Goal: Task Accomplishment & Management: Manage account settings

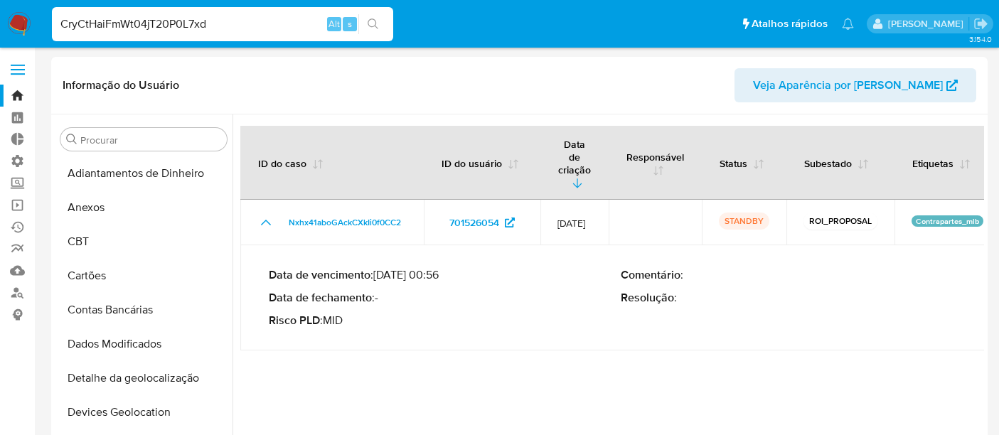
select select "10"
type input "CryCtHaiFmWt04jT20P0L7xd"
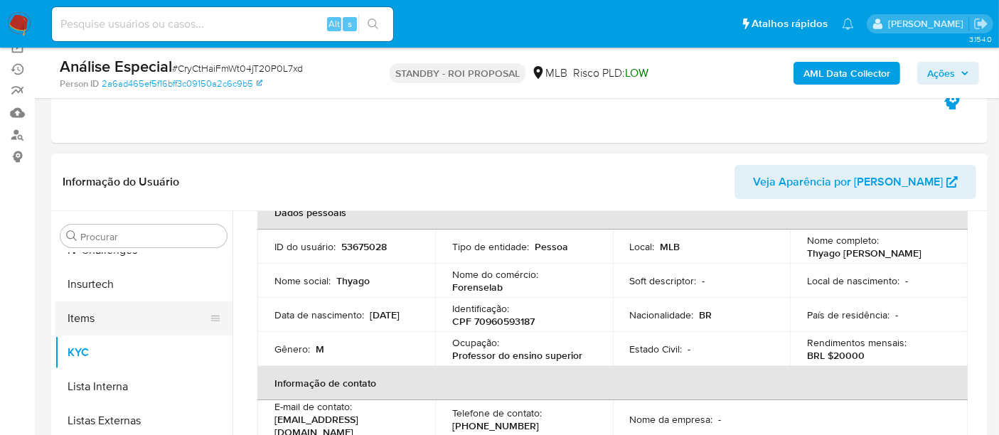
scroll to position [237, 0]
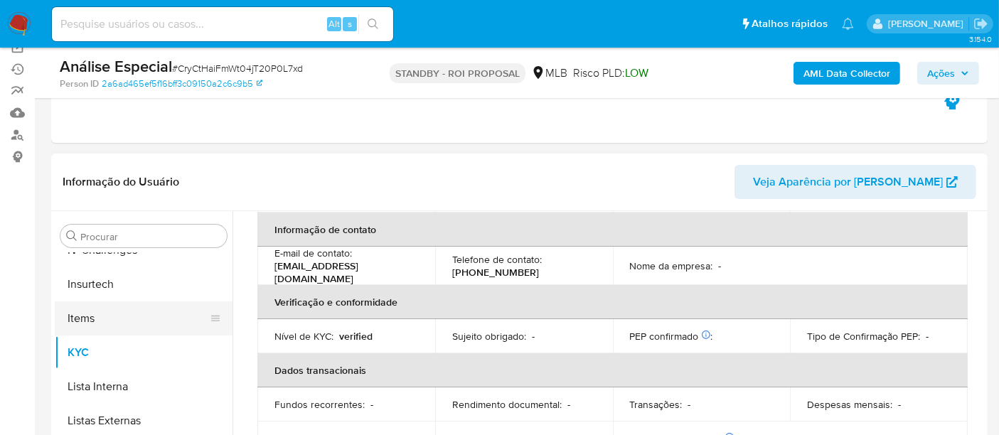
select select "10"
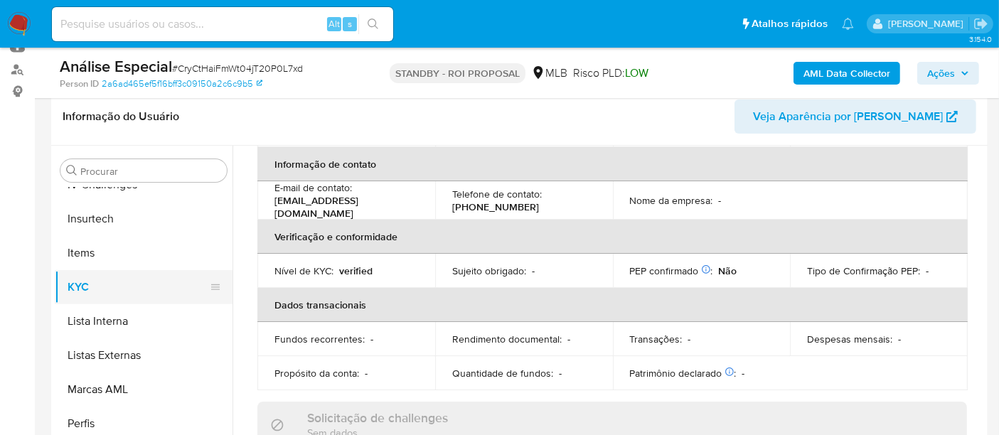
scroll to position [316, 0]
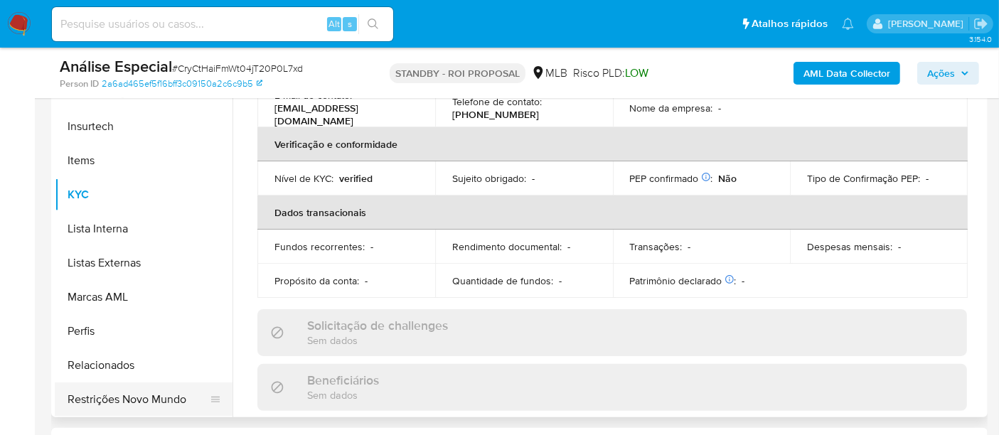
click at [156, 407] on button "Restrições Novo Mundo" at bounding box center [138, 400] width 166 height 34
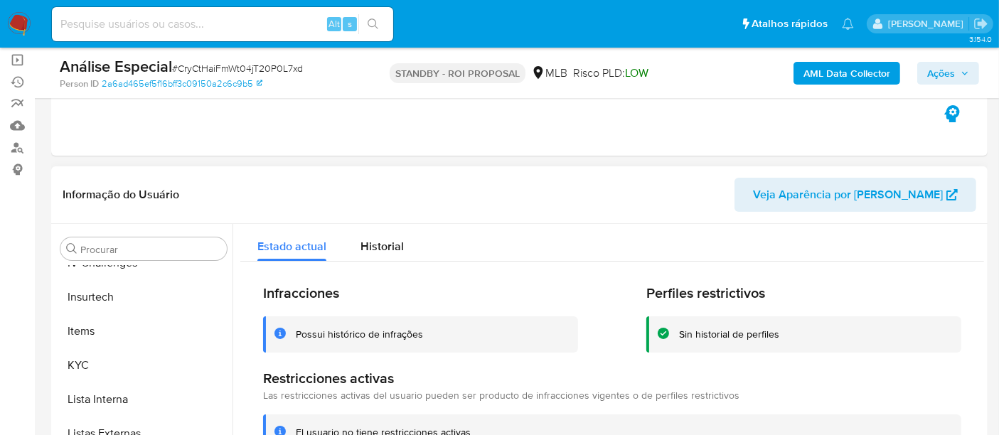
scroll to position [237, 0]
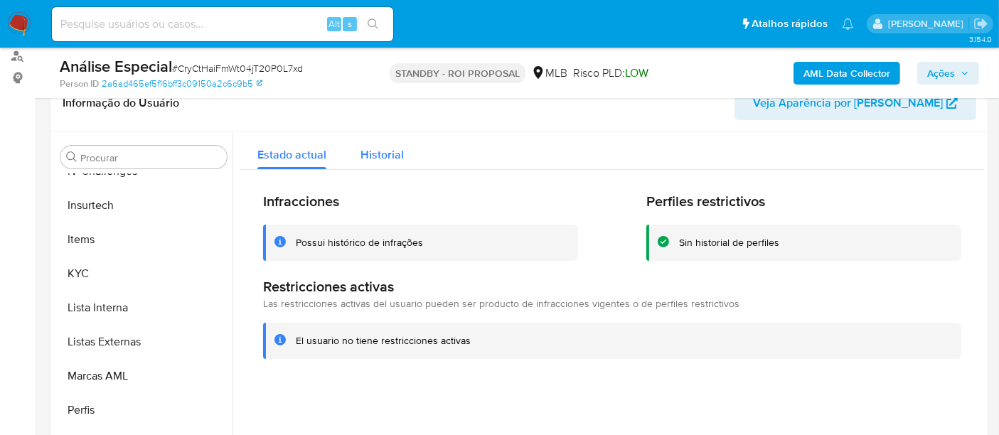
click at [382, 157] on span "Historial" at bounding box center [382, 155] width 43 height 16
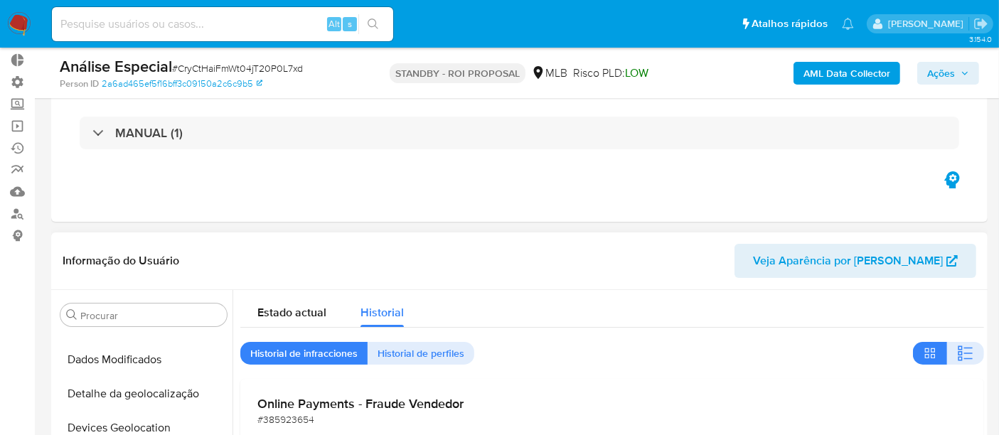
scroll to position [0, 0]
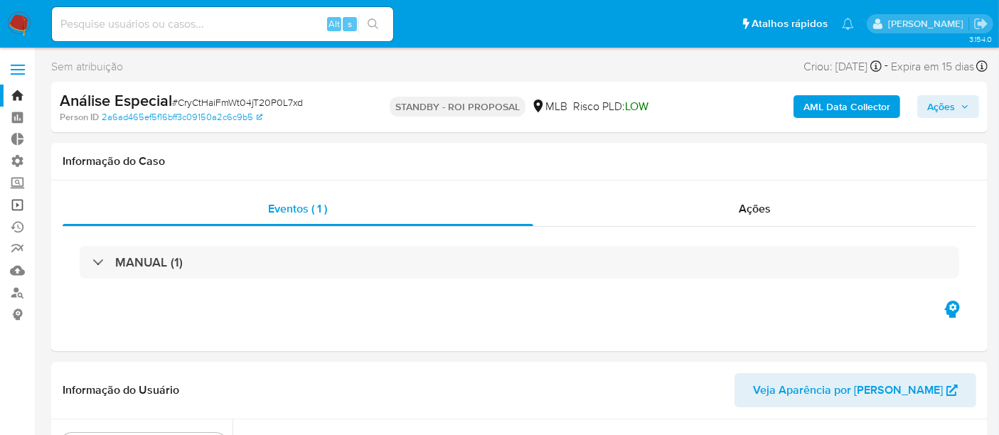
click at [24, 200] on link "Operações em massa" at bounding box center [84, 205] width 169 height 22
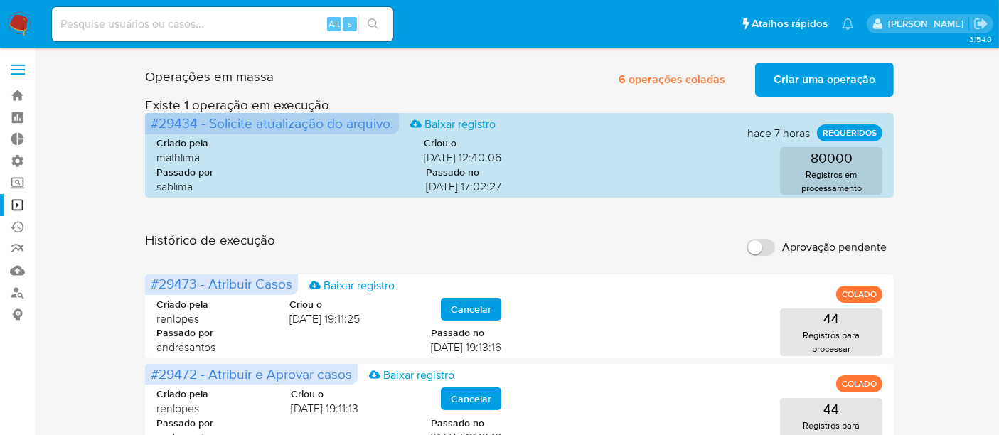
click at [812, 83] on span "Criar uma operação" at bounding box center [825, 79] width 102 height 31
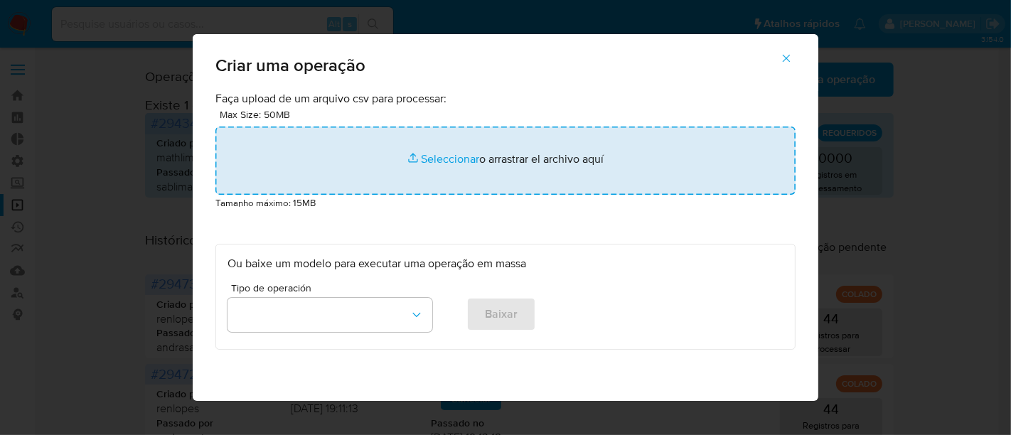
click at [449, 153] on input "file" at bounding box center [506, 161] width 580 height 68
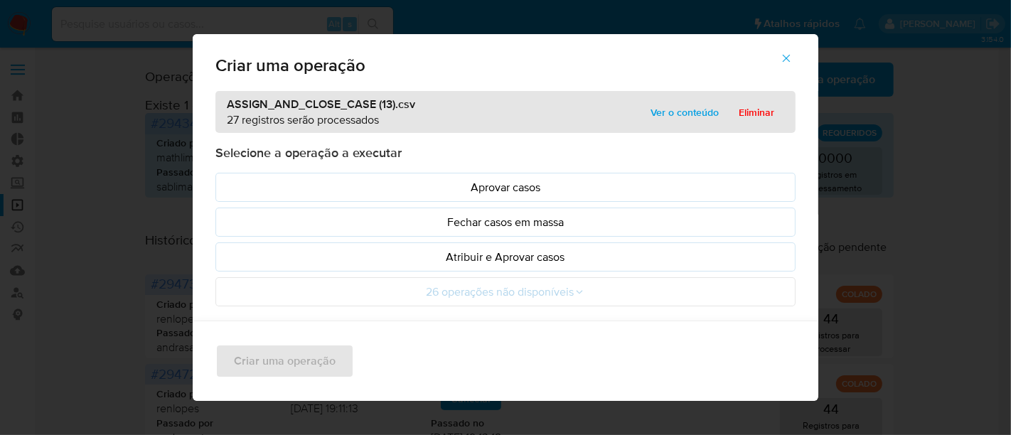
drag, startPoint x: 449, startPoint y: 153, endPoint x: 699, endPoint y: 117, distance: 253.0
click at [699, 117] on span "Ver o conteúdo" at bounding box center [685, 112] width 68 height 20
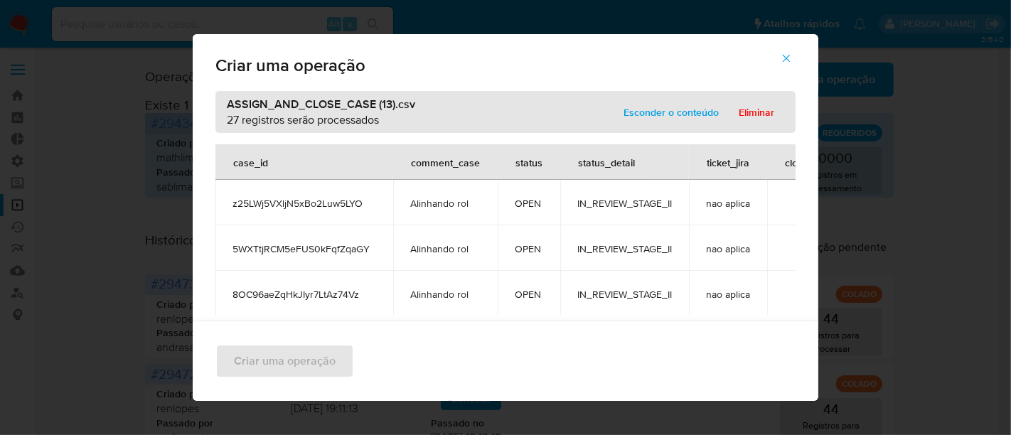
click at [666, 106] on span "Esconder o conteúdo" at bounding box center [671, 112] width 95 height 20
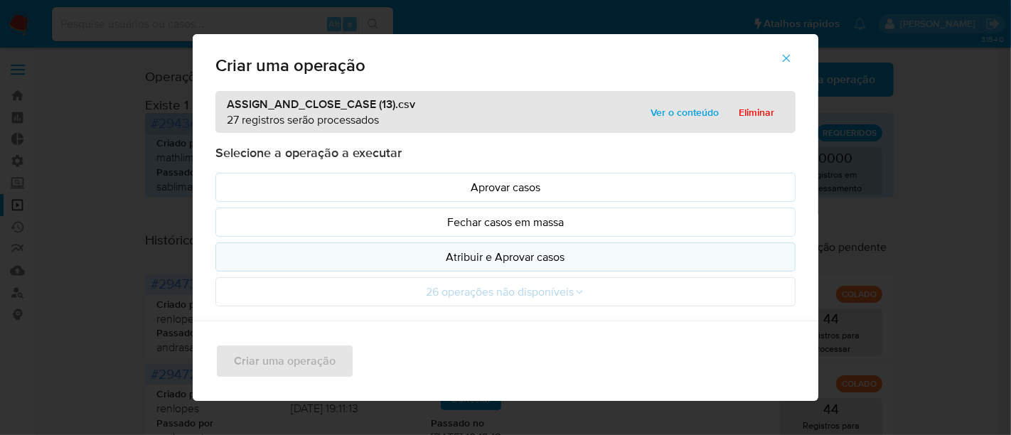
click at [499, 258] on p "Atribuir e Aprovar casos" at bounding box center [506, 257] width 556 height 16
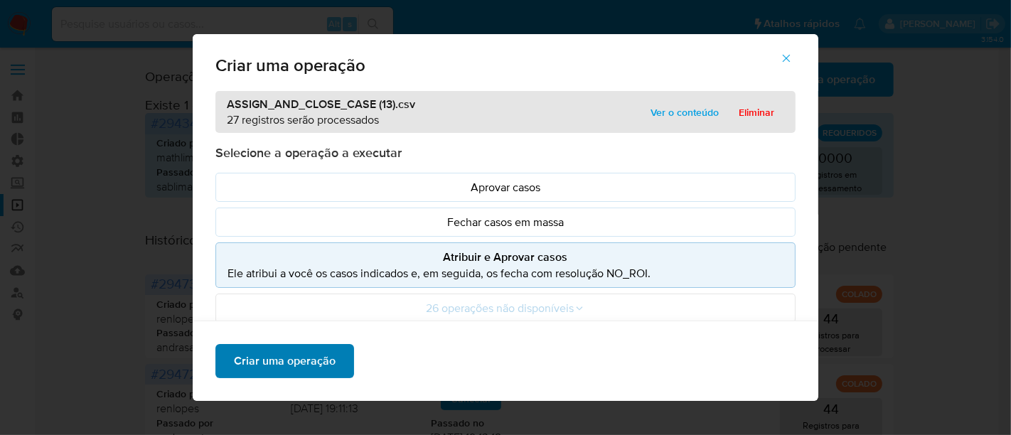
drag, startPoint x: 319, startPoint y: 356, endPoint x: 494, endPoint y: 428, distance: 188.5
click at [320, 356] on span "Criar uma operação" at bounding box center [285, 361] width 102 height 31
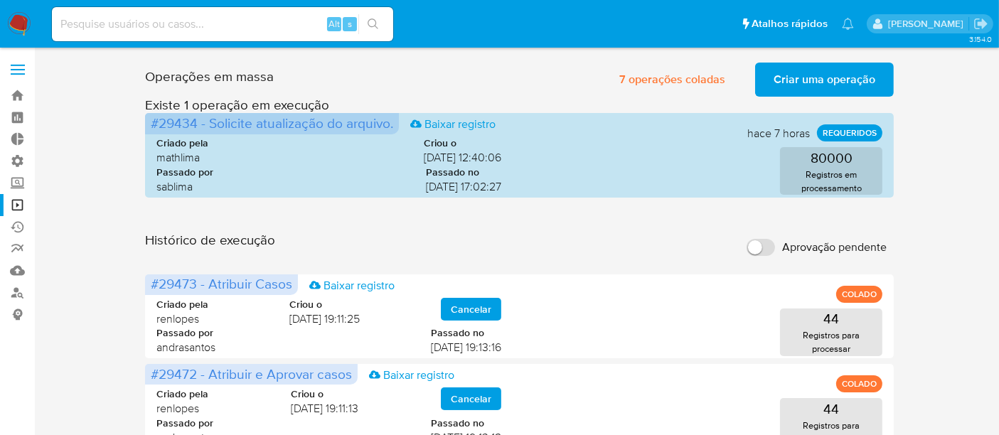
click at [819, 76] on span "Criar uma operação" at bounding box center [825, 79] width 102 height 31
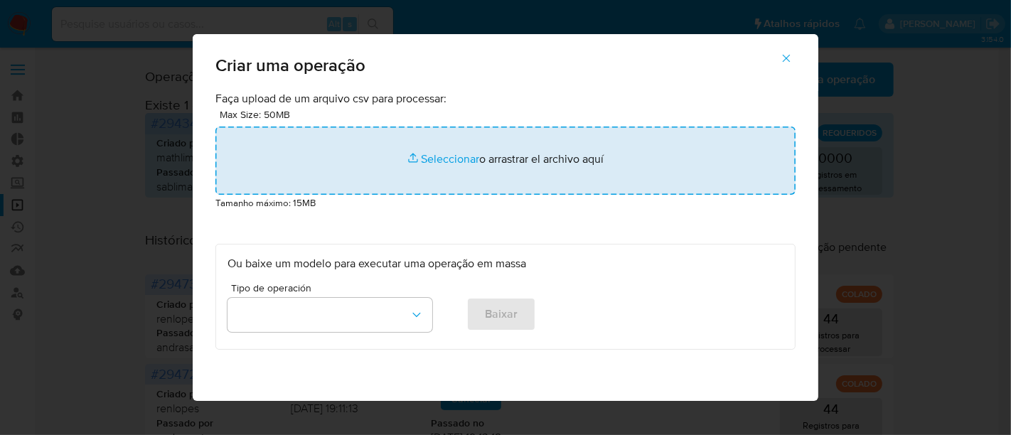
click at [437, 156] on input "file" at bounding box center [506, 161] width 580 height 68
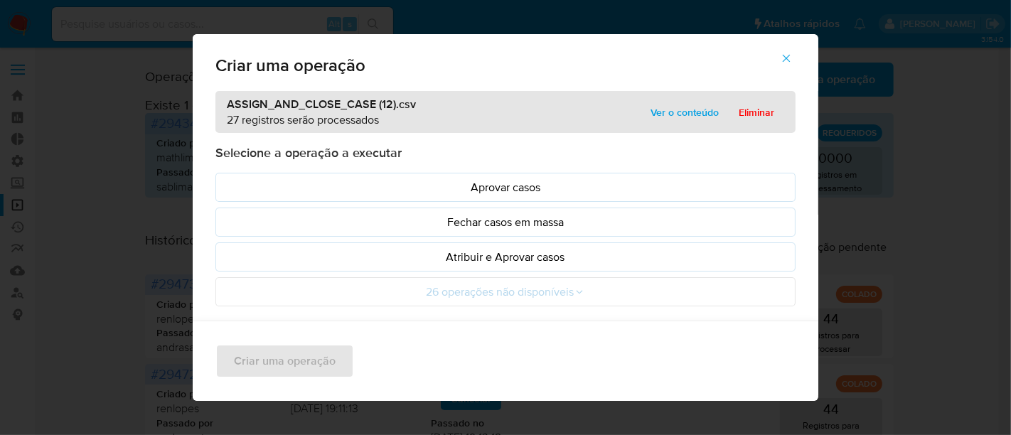
drag, startPoint x: 437, startPoint y: 156, endPoint x: 692, endPoint y: 115, distance: 258.7
click at [692, 115] on span "Ver o conteúdo" at bounding box center [685, 112] width 68 height 20
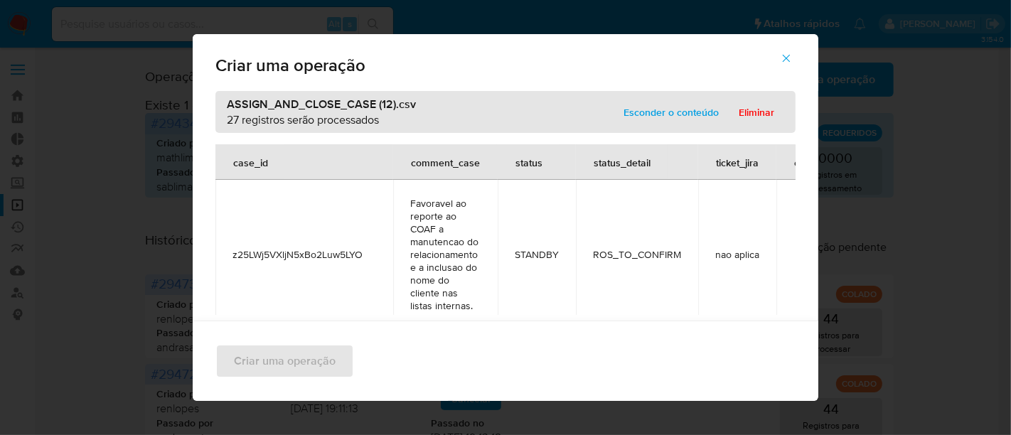
click at [692, 115] on span "Esconder o conteúdo" at bounding box center [671, 112] width 95 height 20
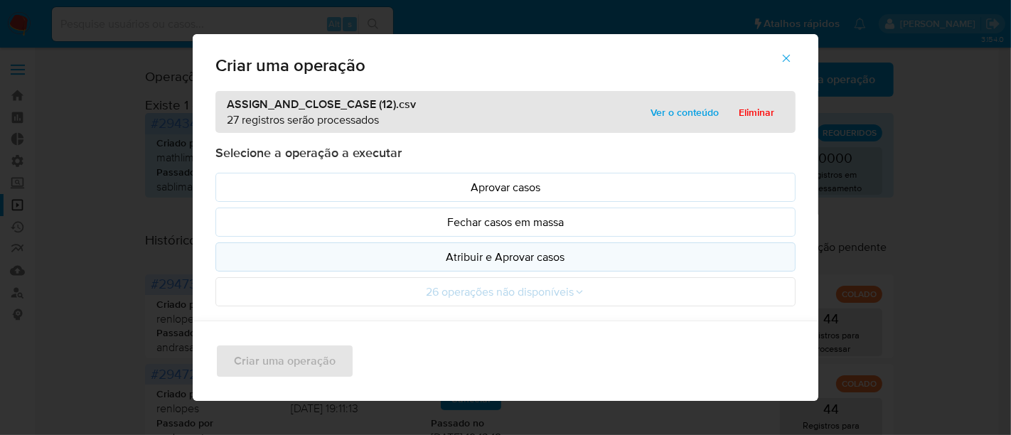
click at [508, 254] on p "Atribuir e Aprovar casos" at bounding box center [506, 257] width 556 height 16
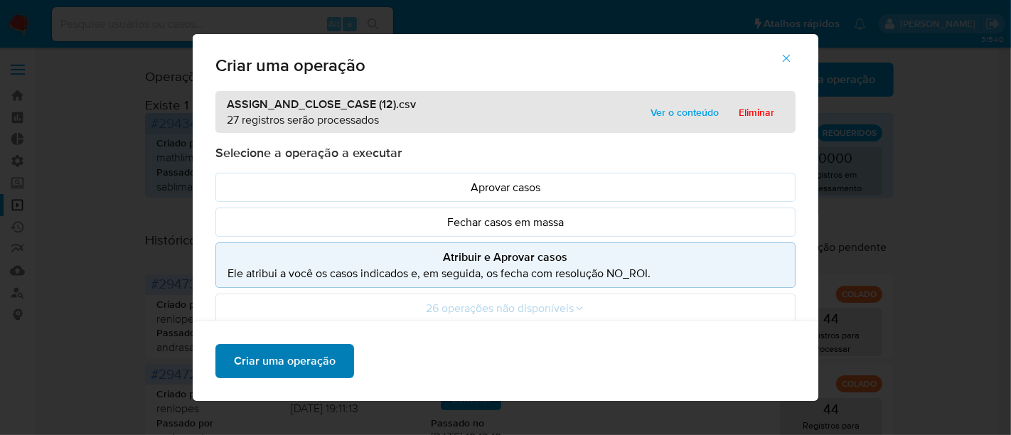
click at [301, 361] on span "Criar uma operação" at bounding box center [285, 361] width 102 height 31
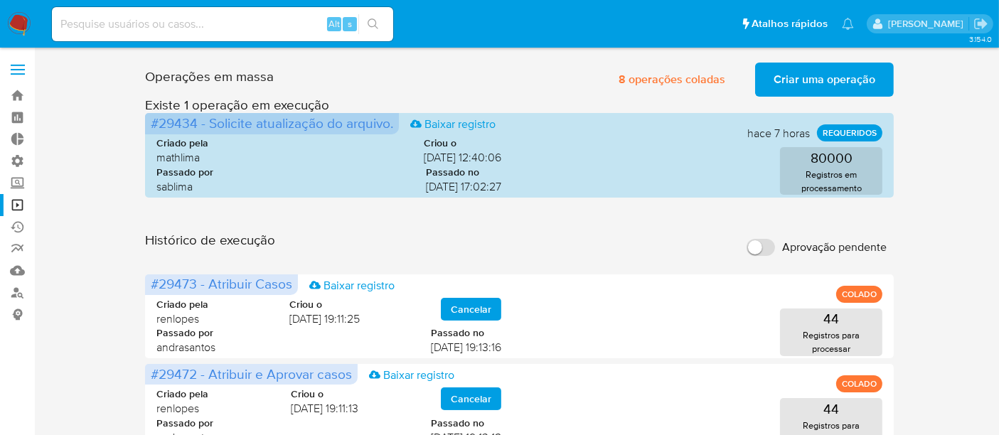
click at [810, 84] on span "Criar uma operação" at bounding box center [825, 79] width 102 height 31
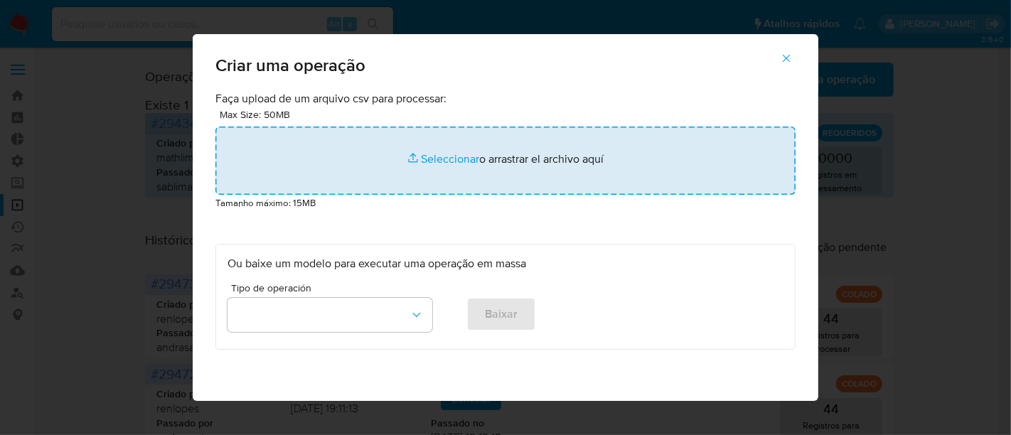
click at [445, 155] on input "file" at bounding box center [506, 161] width 580 height 68
type input "C:\fakepath\ASSIGN_CASE (12).csv"
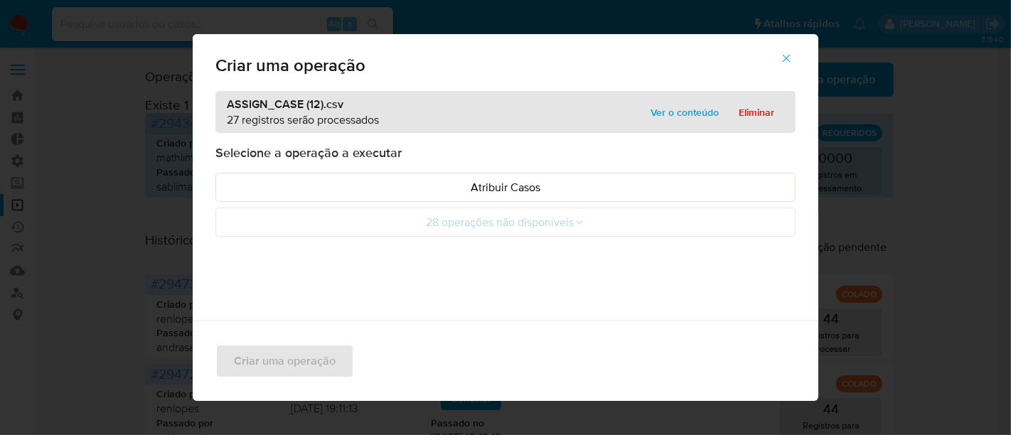
click at [684, 113] on span "Ver o conteúdo" at bounding box center [685, 112] width 68 height 20
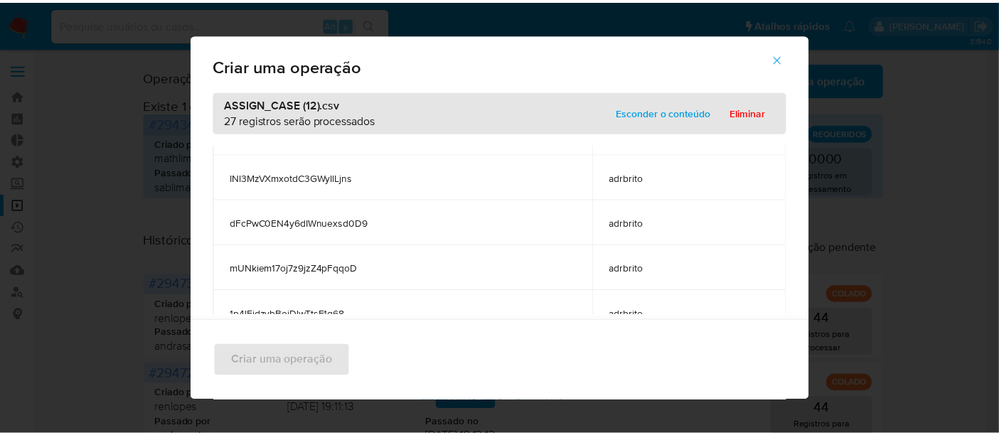
scroll to position [1093, 0]
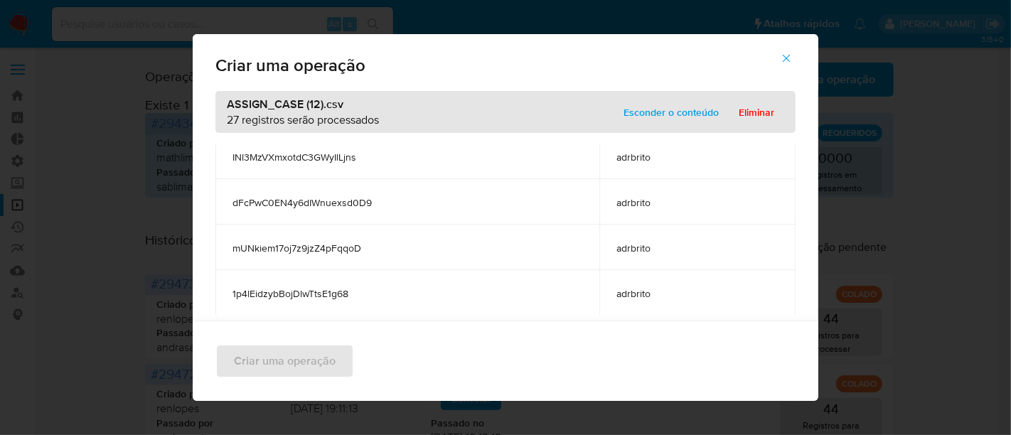
click at [686, 104] on span "Esconder o conteúdo" at bounding box center [671, 112] width 95 height 20
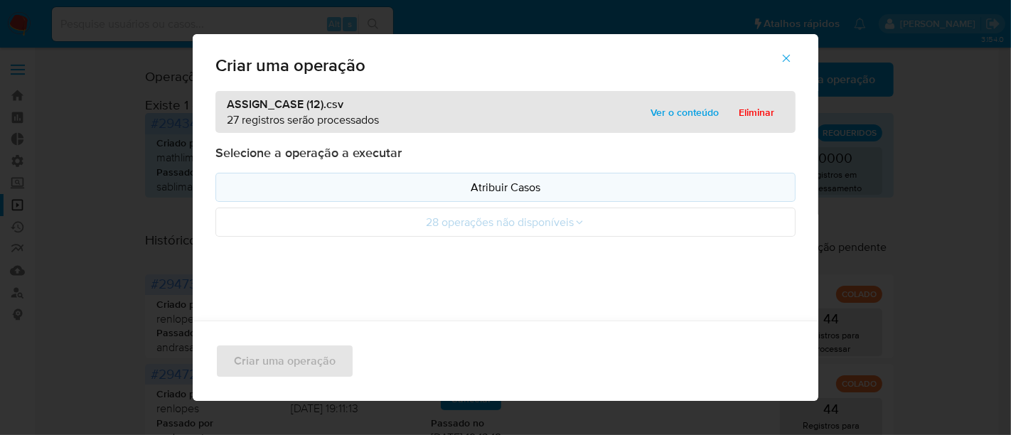
click at [469, 186] on p "Atribuir Casos" at bounding box center [506, 187] width 556 height 16
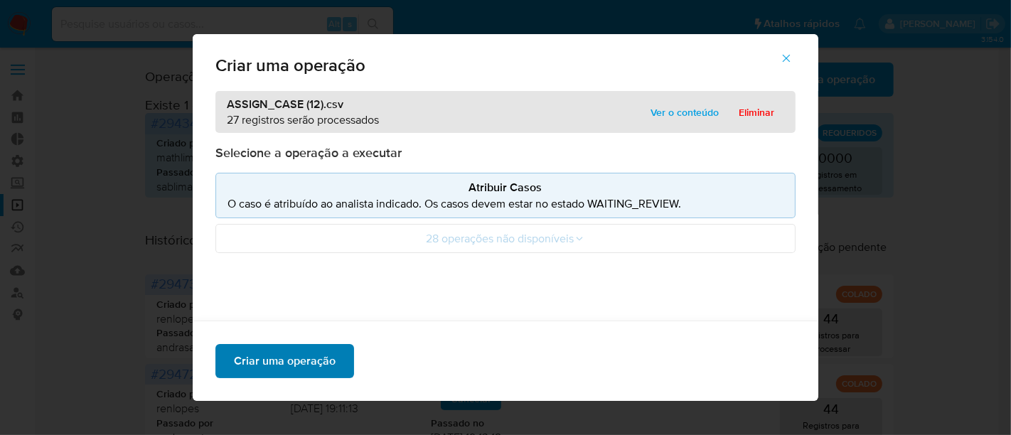
click at [314, 373] on span "Criar uma operação" at bounding box center [285, 361] width 102 height 31
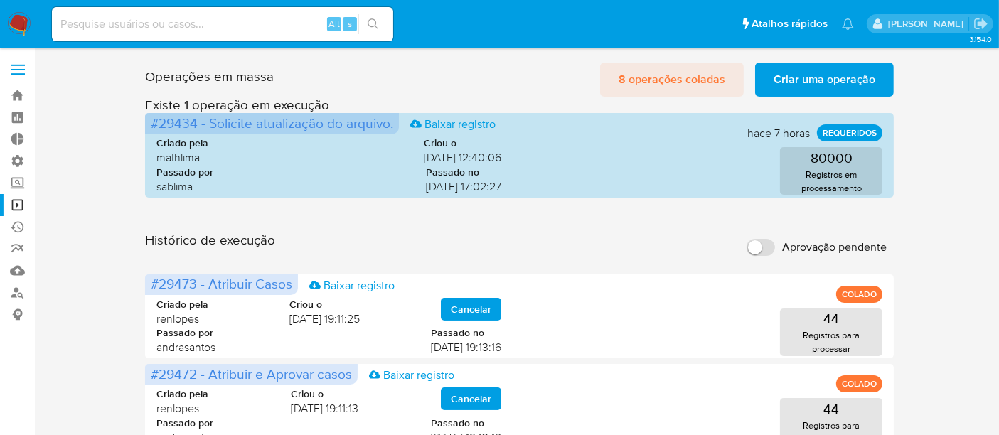
click at [679, 76] on span "8 operações coladas" at bounding box center [672, 79] width 107 height 31
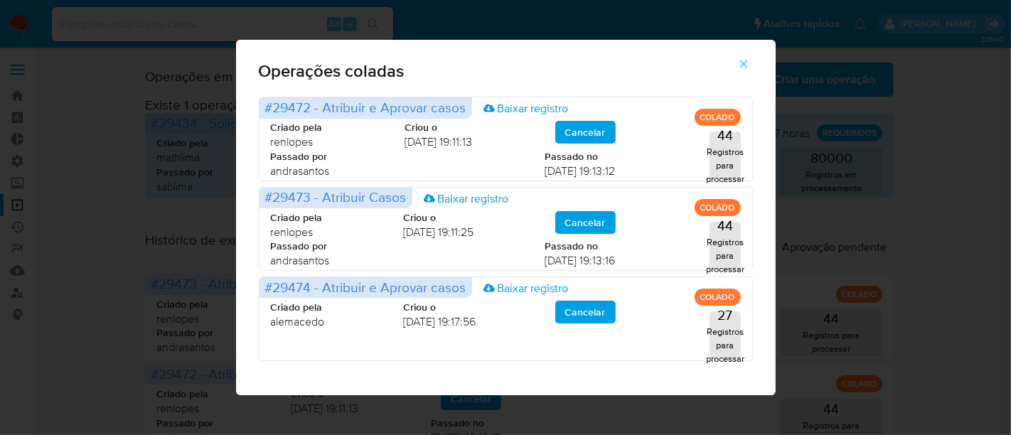
click at [740, 65] on icon "button" at bounding box center [744, 64] width 13 height 13
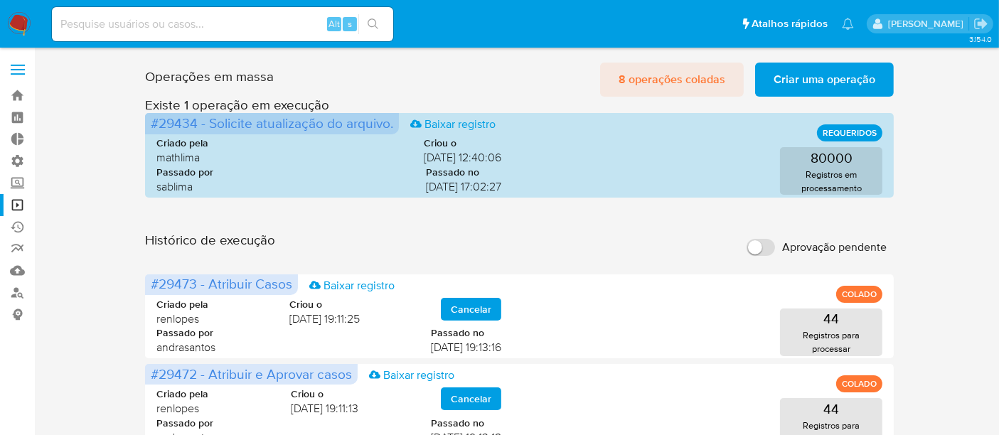
click at [684, 68] on span "8 operações coladas" at bounding box center [672, 79] width 107 height 31
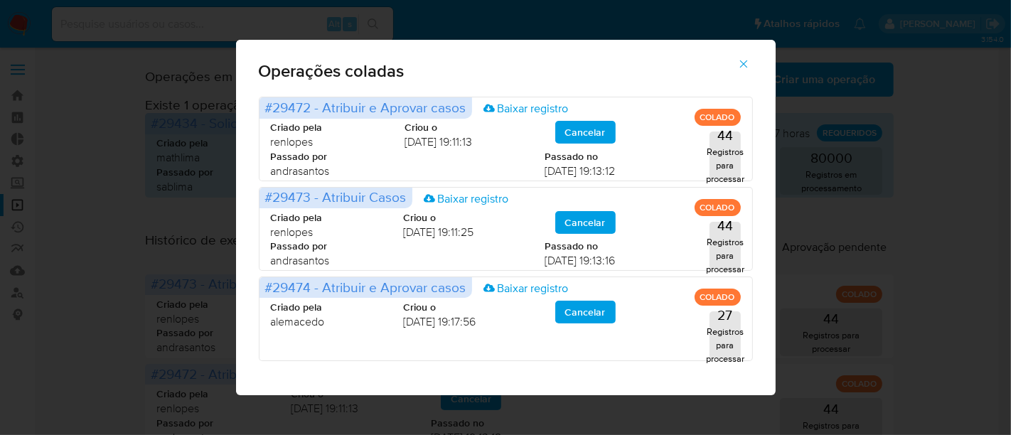
click at [751, 65] on button "button" at bounding box center [744, 64] width 50 height 34
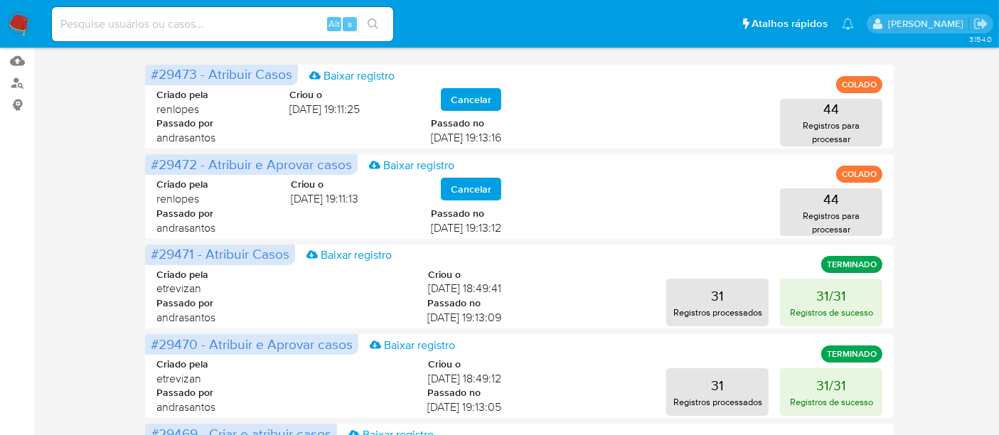
scroll to position [395, 0]
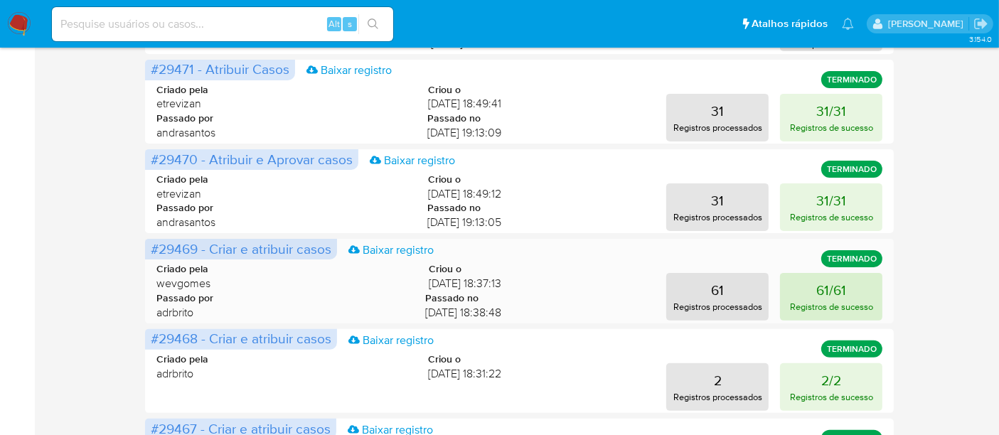
click at [833, 295] on p "61/61" at bounding box center [832, 290] width 30 height 20
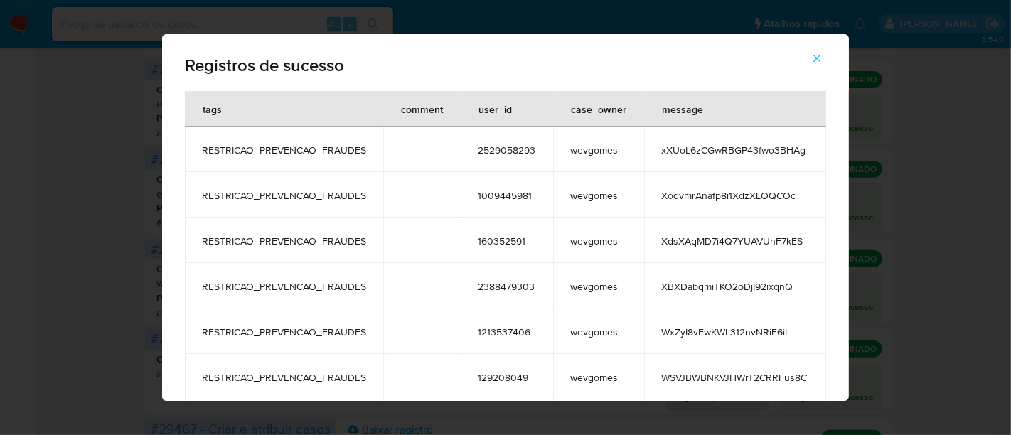
click at [824, 58] on icon "button" at bounding box center [817, 58] width 13 height 13
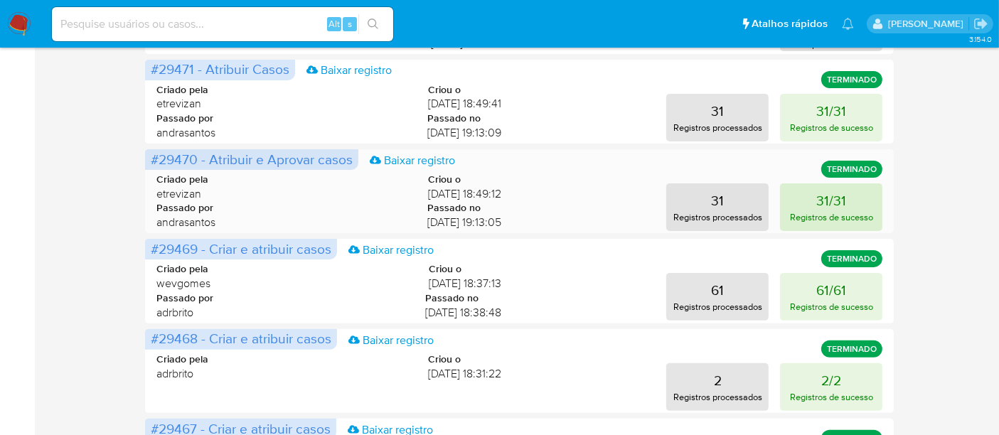
click at [831, 198] on p "31/31" at bounding box center [832, 201] width 30 height 20
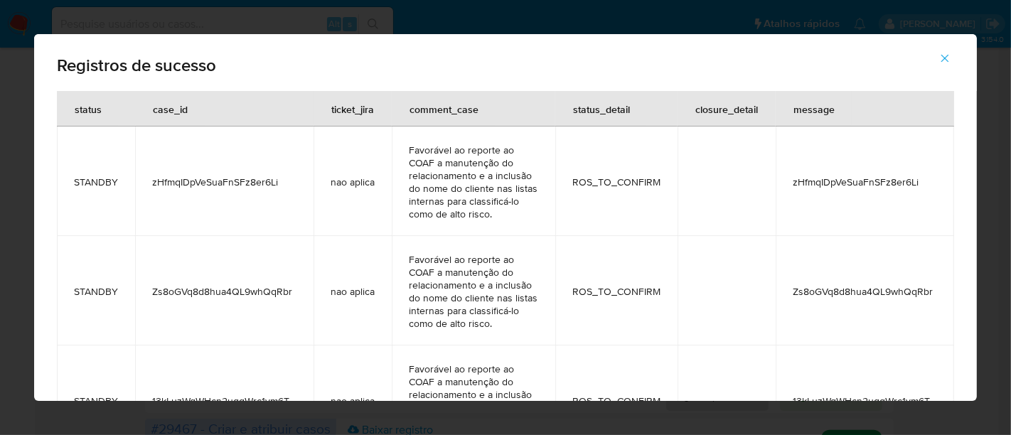
click at [947, 56] on icon "button" at bounding box center [945, 58] width 13 height 13
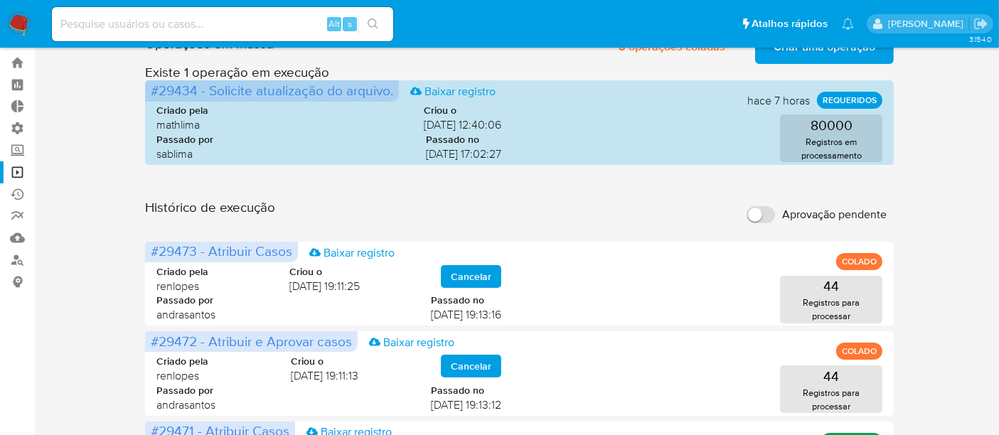
scroll to position [0, 0]
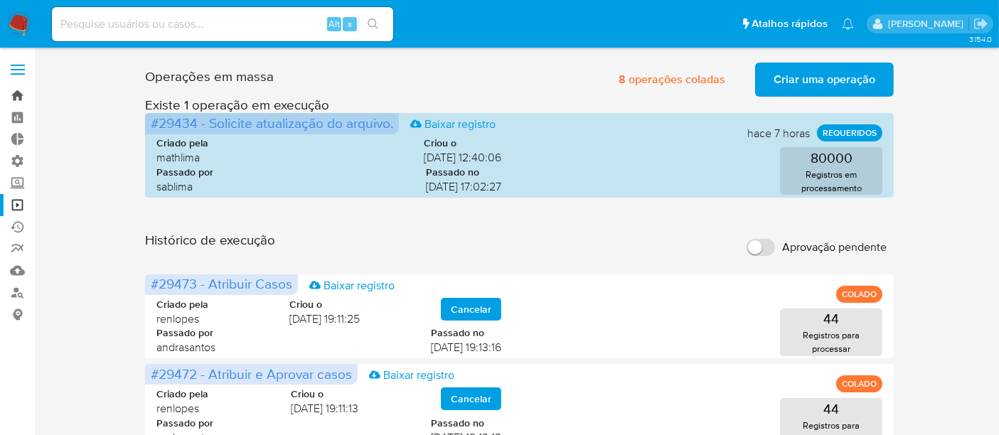
click at [14, 92] on link "Bandeja" at bounding box center [84, 96] width 169 height 22
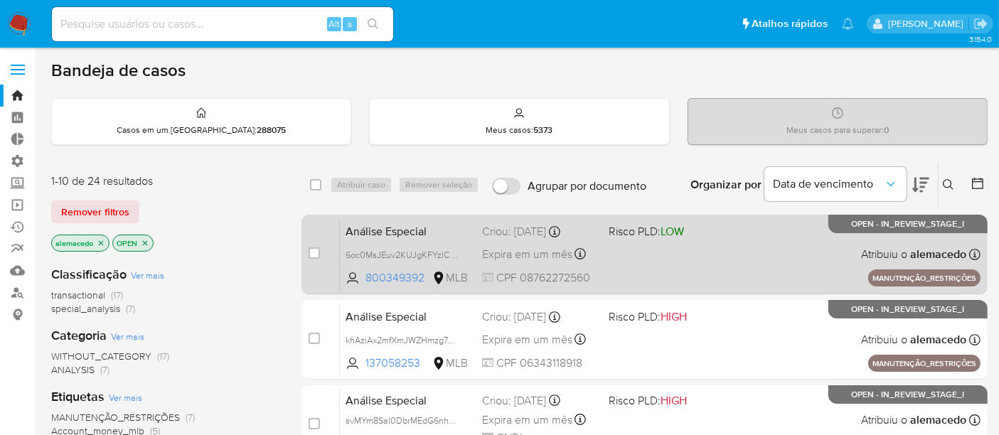
click at [684, 256] on div "Análise Especial 6oc0MsJEuv2KUJgKFYzlCGtS 800349392 MLB Risco PLD: LOW Criou: 1…" at bounding box center [660, 254] width 641 height 72
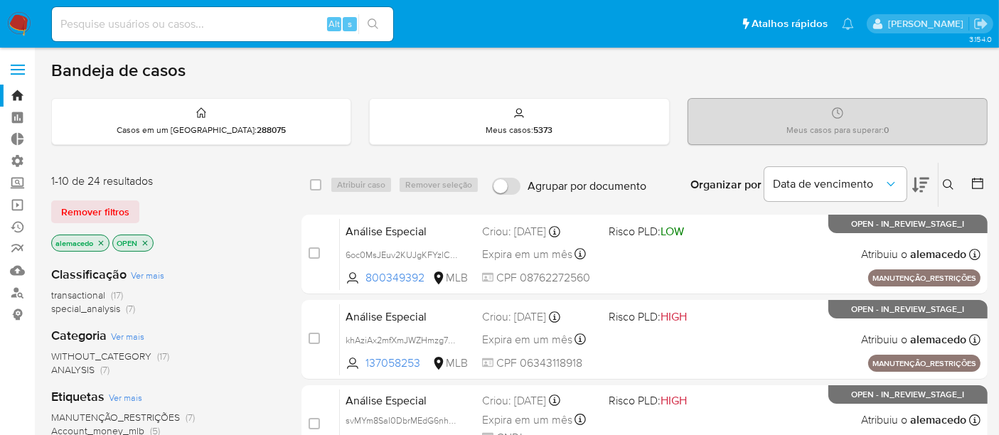
click at [96, 23] on input at bounding box center [222, 24] width 341 height 18
paste input "1671141709"
type input "1671141709"
click at [378, 23] on icon "search-icon" at bounding box center [373, 23] width 11 height 11
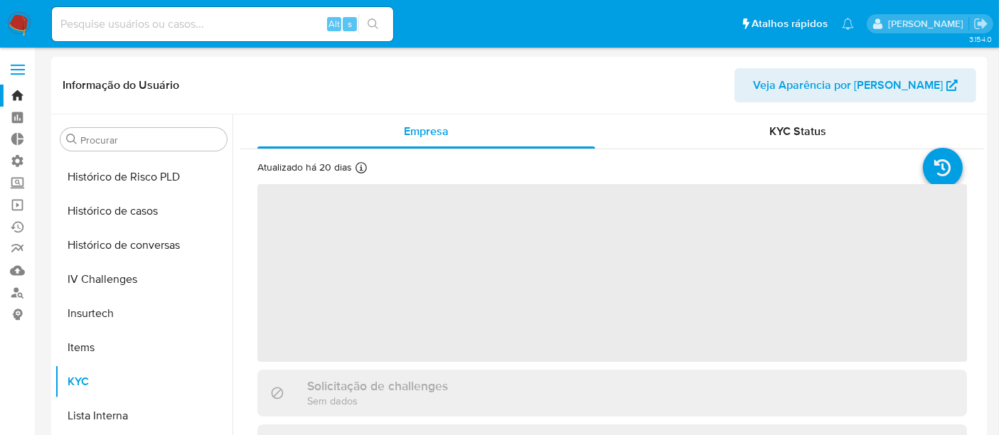
scroll to position [634, 0]
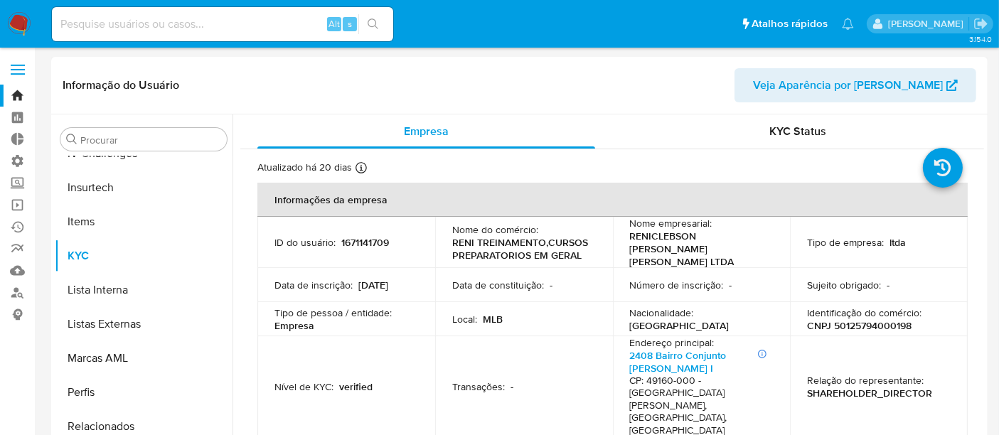
select select "10"
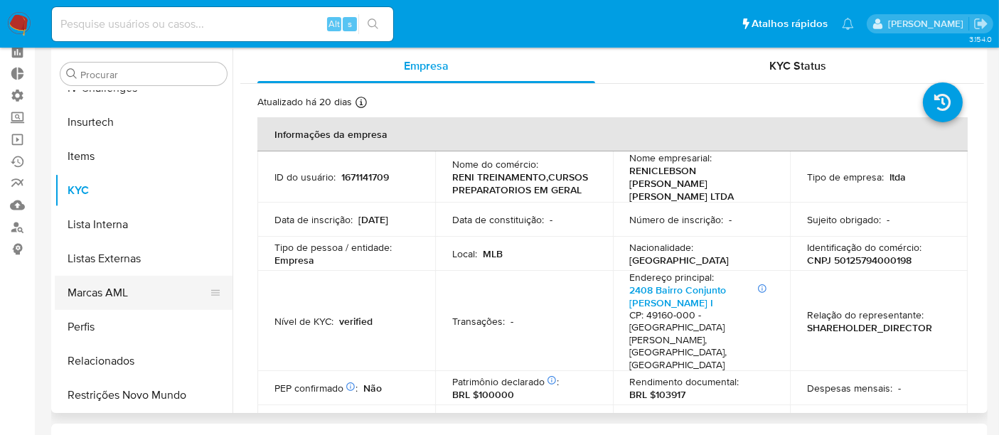
scroll to position [158, 0]
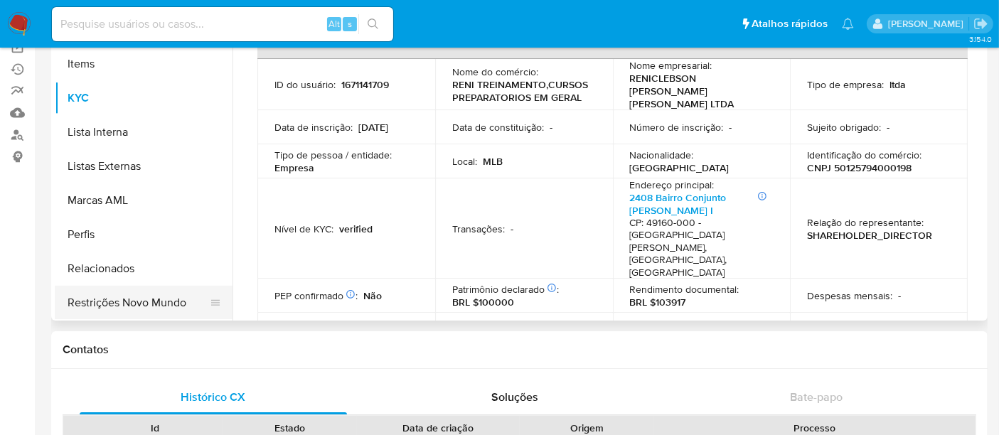
click at [126, 304] on button "Restrições Novo Mundo" at bounding box center [138, 303] width 166 height 34
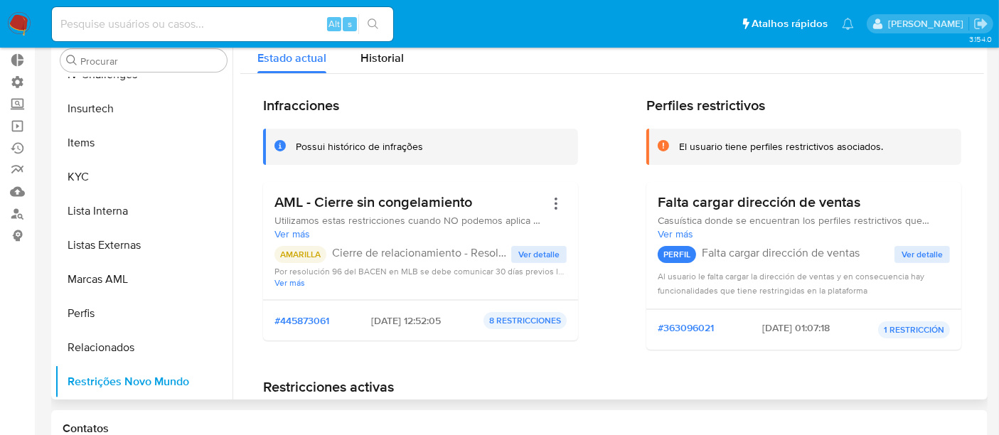
scroll to position [0, 0]
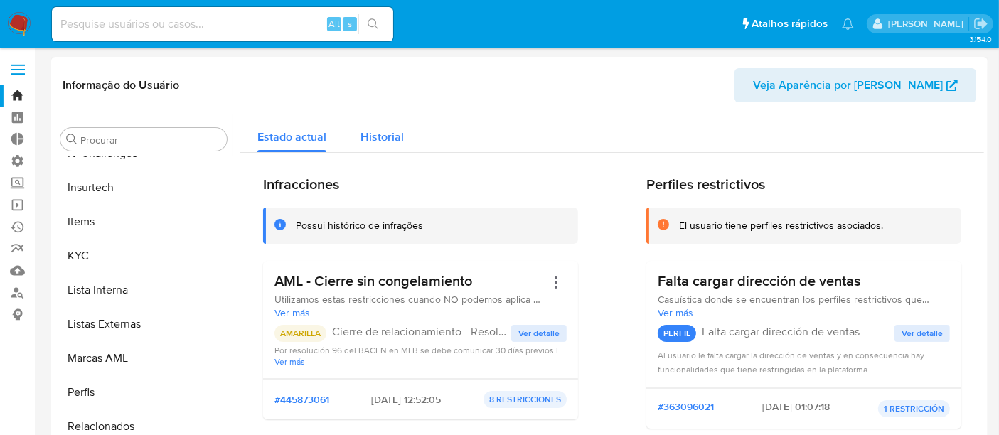
click at [398, 133] on span "Historial" at bounding box center [382, 137] width 43 height 16
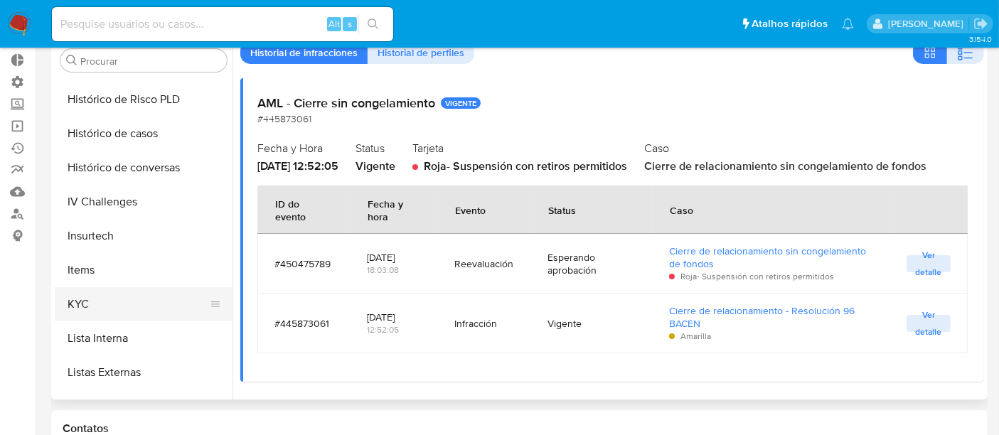
scroll to position [477, 0]
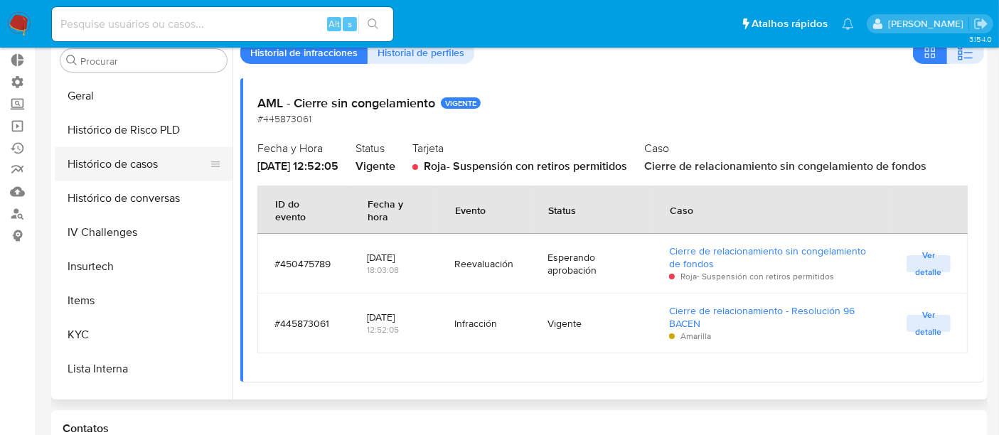
click at [129, 165] on button "Histórico de casos" at bounding box center [138, 164] width 166 height 34
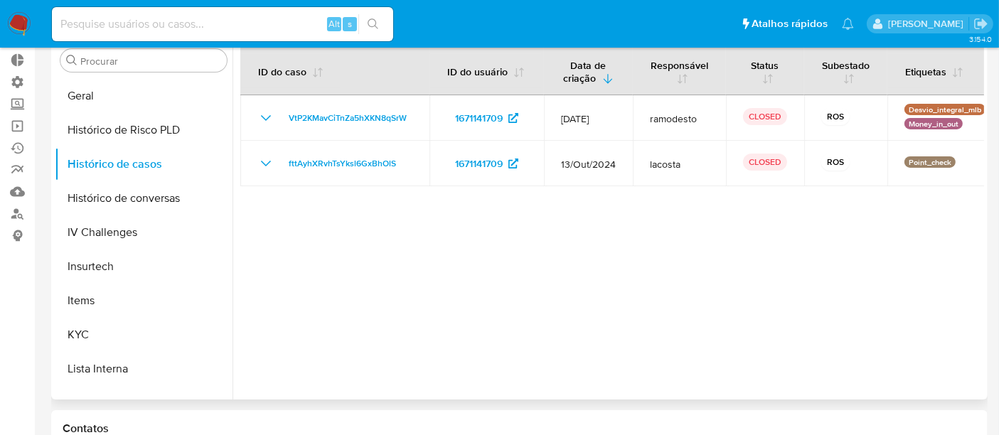
scroll to position [0, 0]
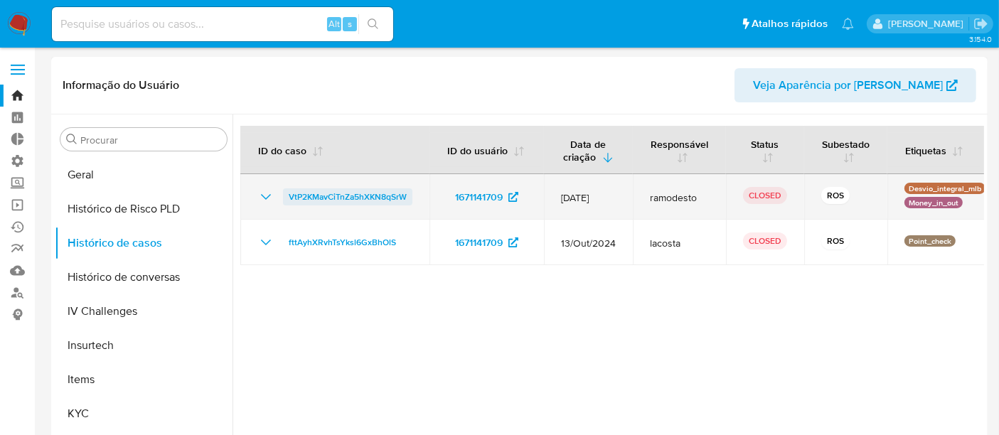
click at [317, 196] on span "VtP2KMavCiTnZa5hXKN8qSrW" at bounding box center [348, 196] width 118 height 17
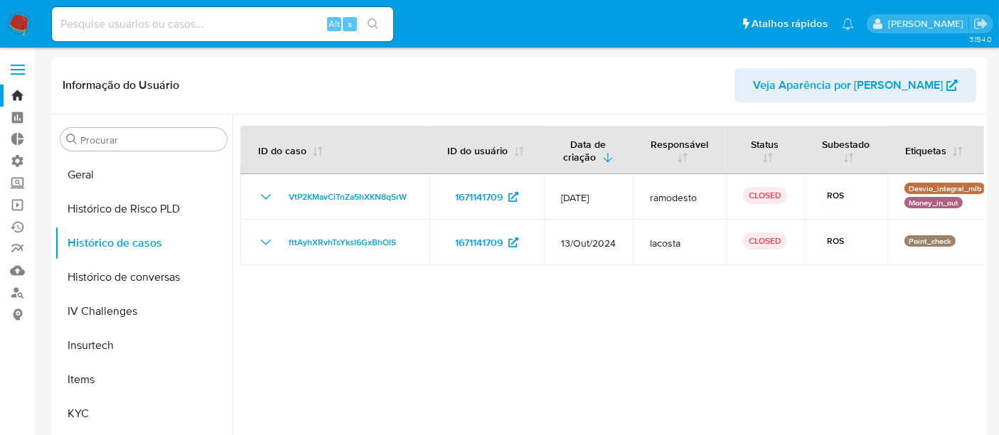
click at [120, 26] on input at bounding box center [222, 24] width 341 height 18
paste input "593336663"
type input "593336663"
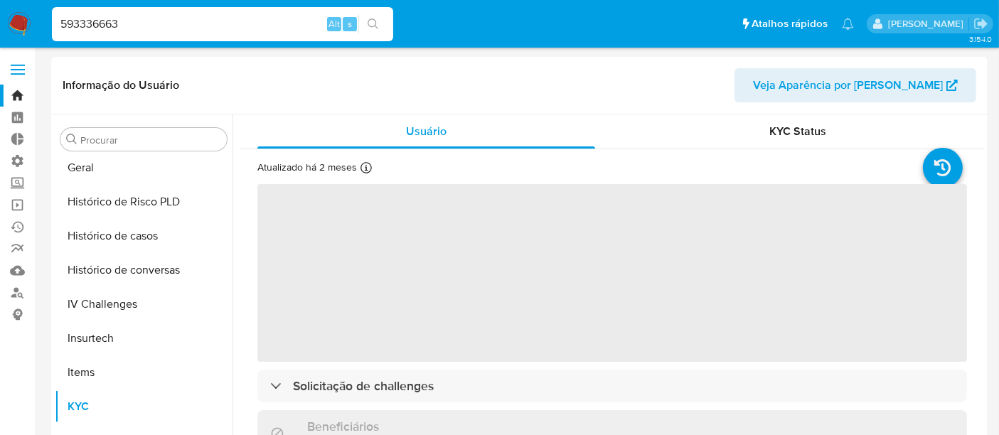
scroll to position [634, 0]
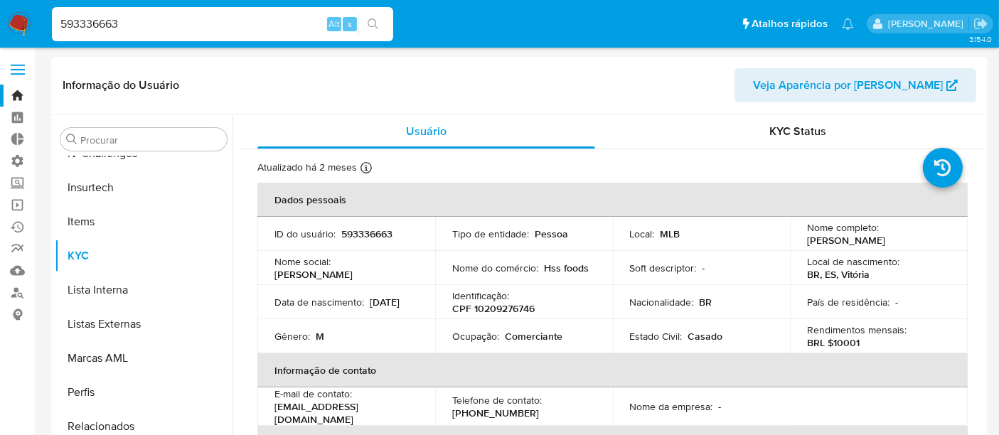
select select "10"
drag, startPoint x: 807, startPoint y: 240, endPoint x: 926, endPoint y: 236, distance: 119.6
click at [926, 236] on div "Nome completo : Hugo Soares de Souza" at bounding box center [879, 234] width 144 height 26
copy p "[PERSON_NAME]"
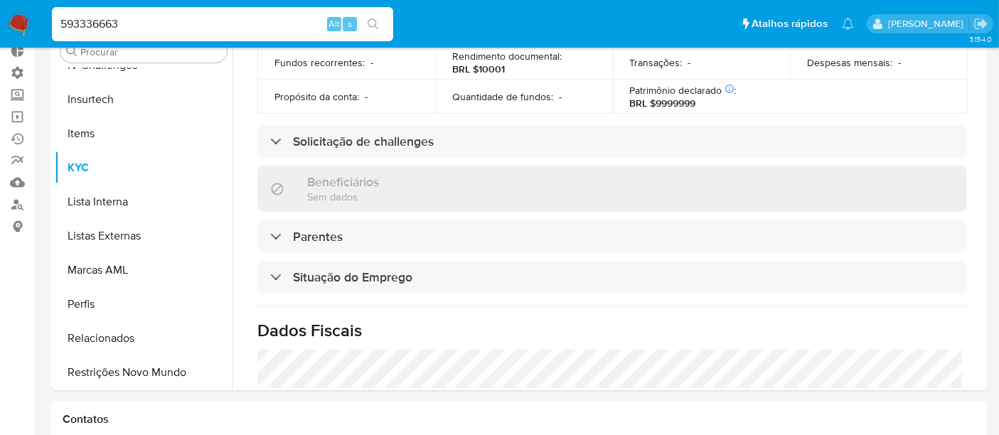
scroll to position [101, 0]
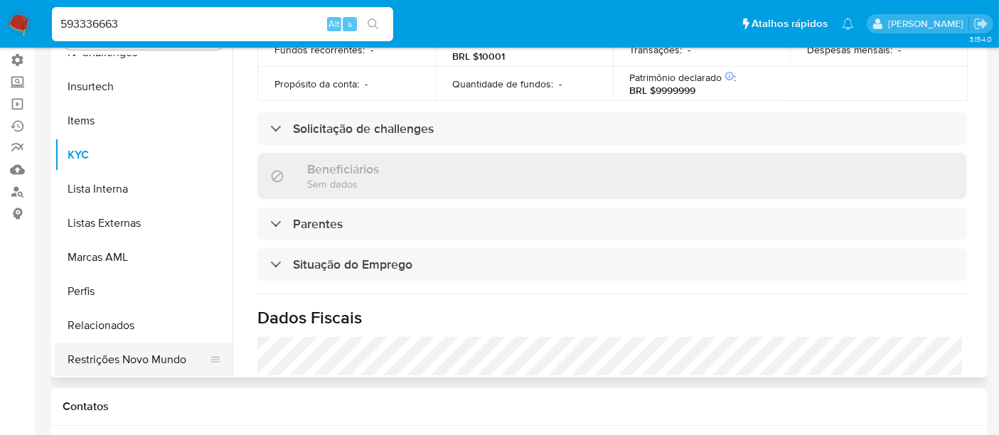
click at [136, 363] on button "Restrições Novo Mundo" at bounding box center [138, 360] width 166 height 34
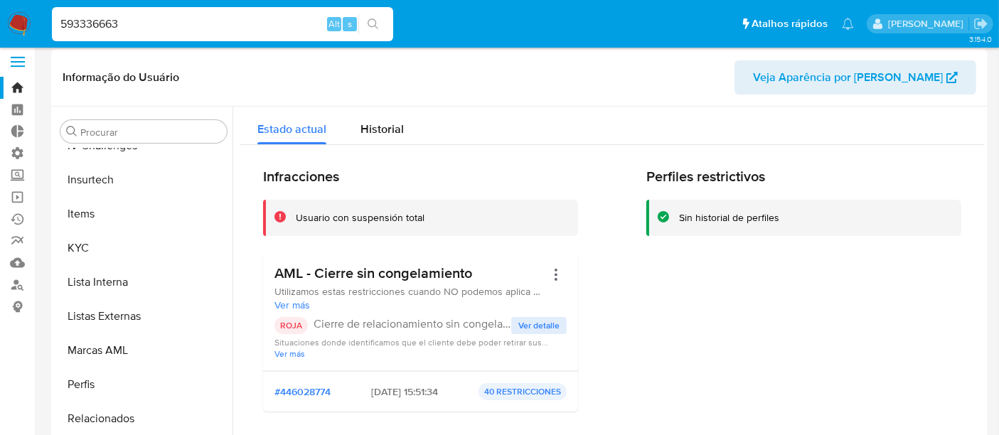
scroll to position [0, 0]
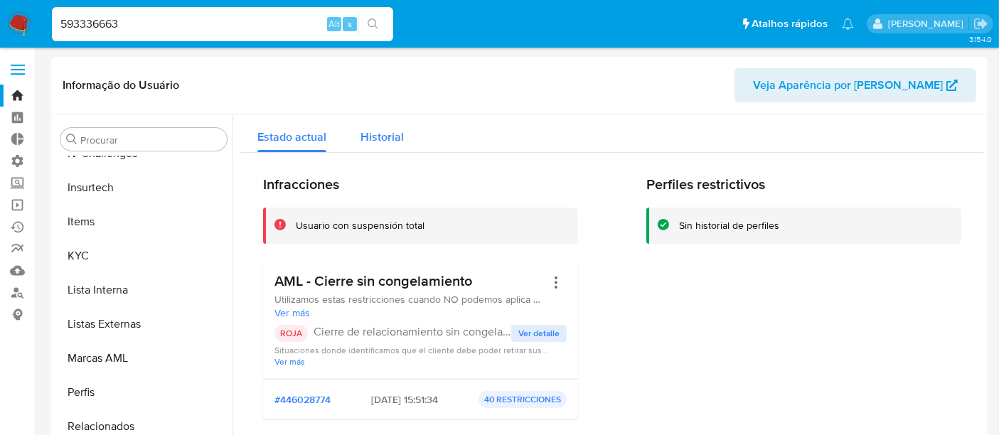
click at [383, 141] on span "Historial" at bounding box center [382, 137] width 43 height 16
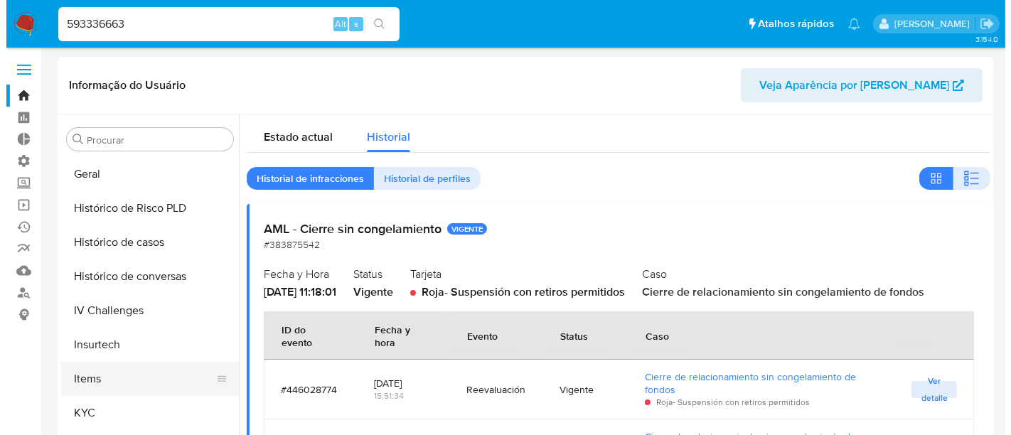
scroll to position [477, 0]
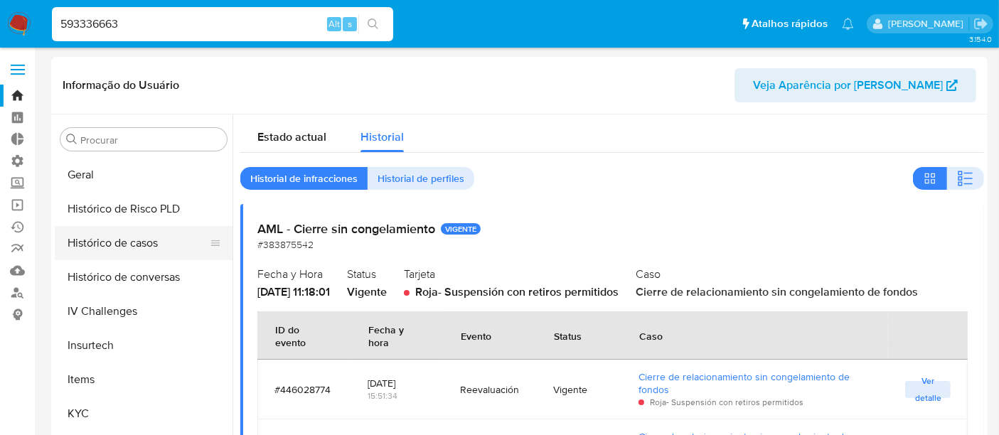
click at [115, 238] on button "Histórico de casos" at bounding box center [138, 243] width 166 height 34
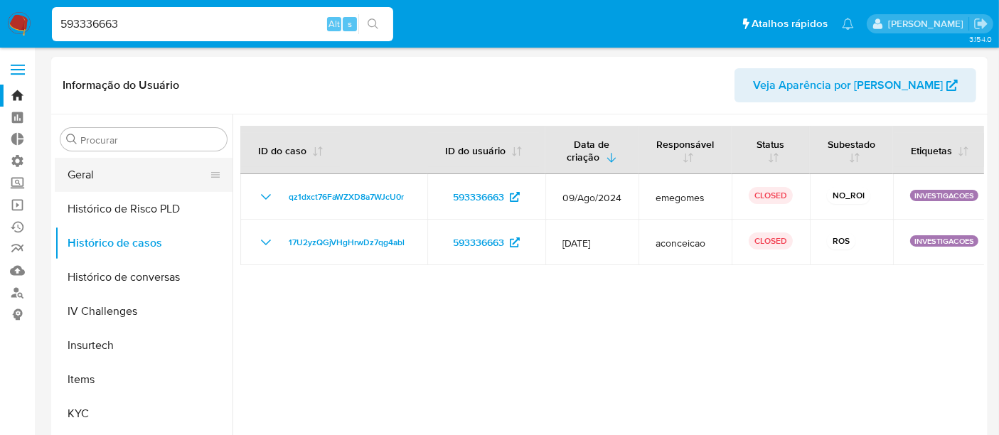
click at [112, 176] on button "Geral" at bounding box center [138, 175] width 166 height 34
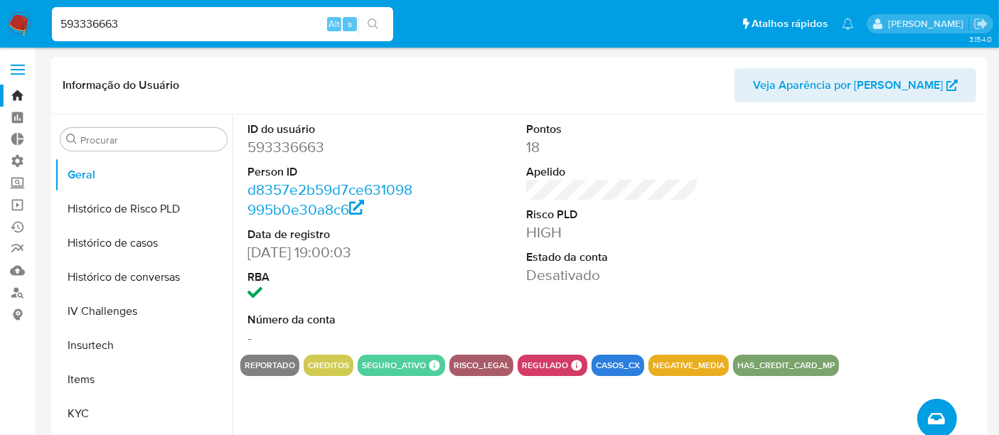
click at [935, 420] on icon "Criar caso manual" at bounding box center [936, 418] width 17 height 17
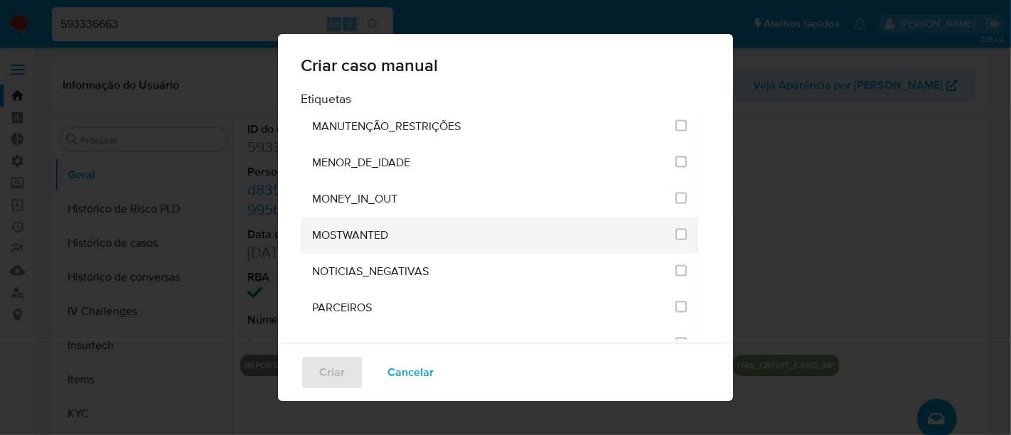
scroll to position [1738, 0]
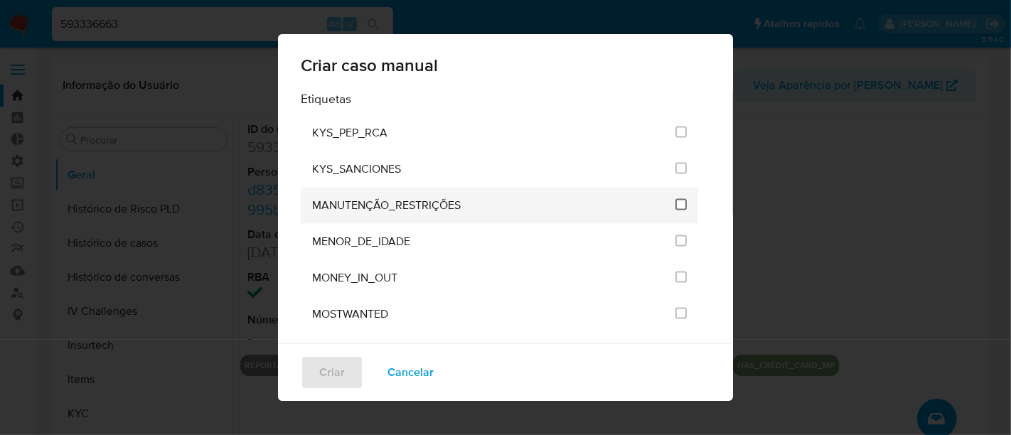
click at [676, 199] on input "2407" at bounding box center [681, 204] width 11 height 11
checkbox input "true"
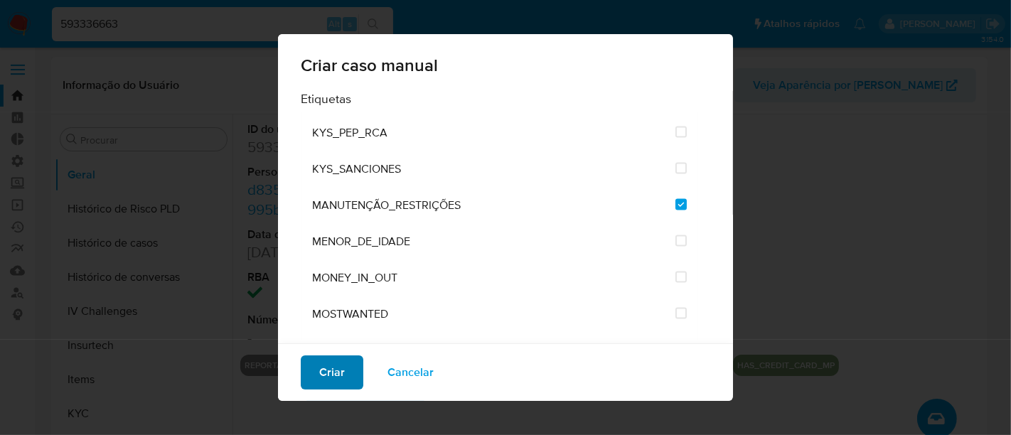
click at [353, 371] on button "Criar" at bounding box center [332, 373] width 63 height 34
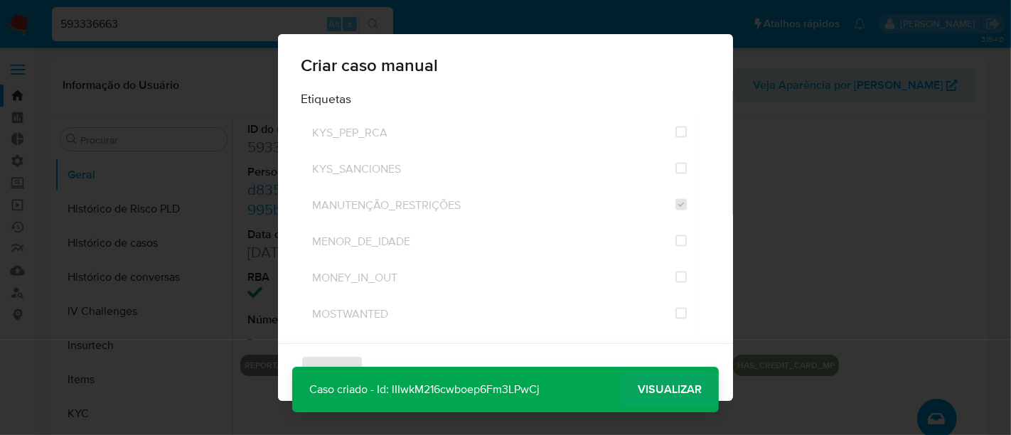
click at [659, 390] on span "Visualizar" at bounding box center [670, 390] width 64 height 0
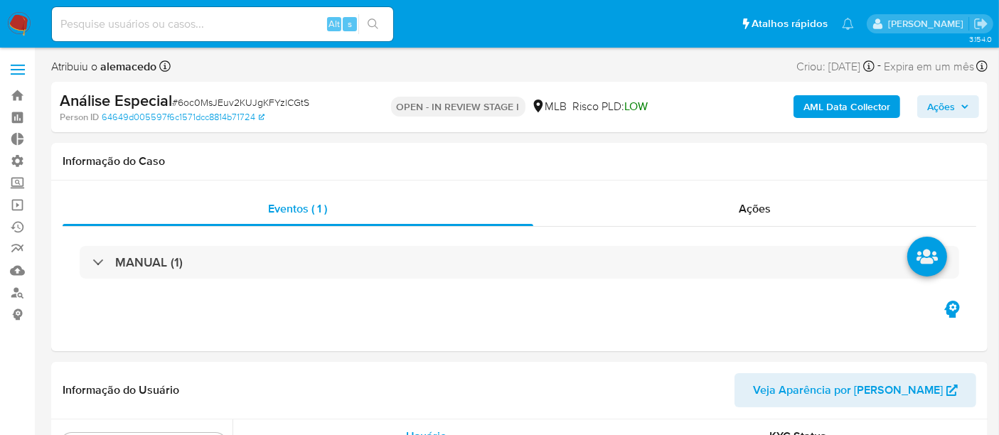
scroll to position [634, 0]
select select "10"
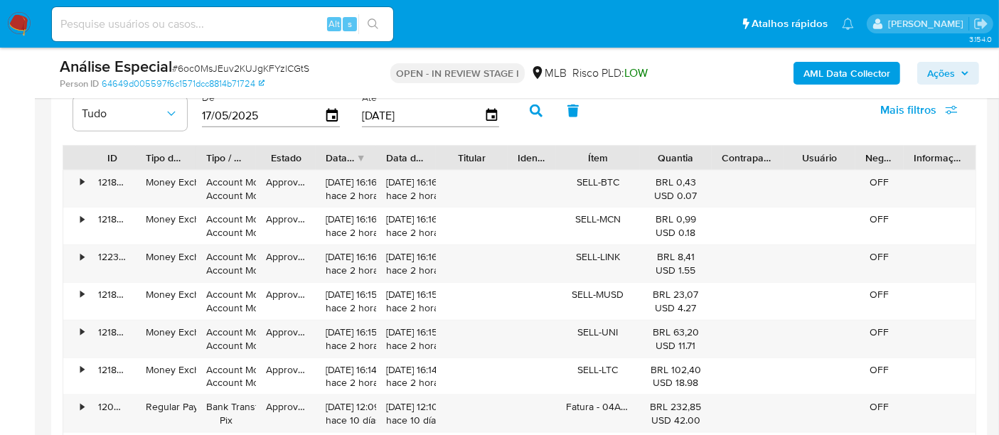
scroll to position [2460, 0]
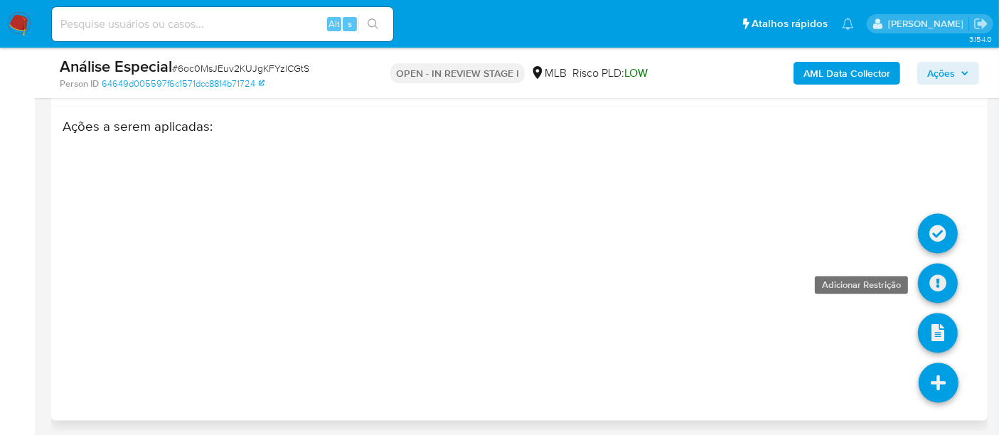
click at [932, 280] on icon at bounding box center [938, 284] width 40 height 40
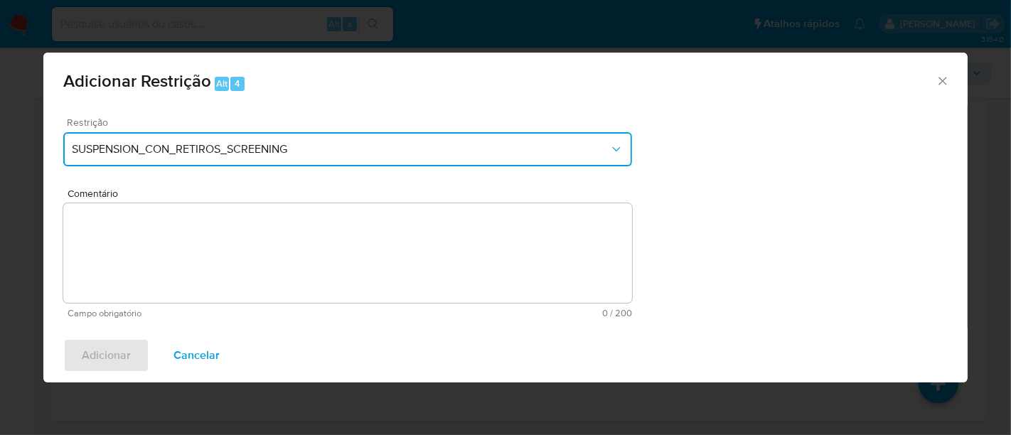
click at [610, 139] on button "SUSPENSION_CON_RETIROS_SCREENING" at bounding box center [347, 149] width 569 height 34
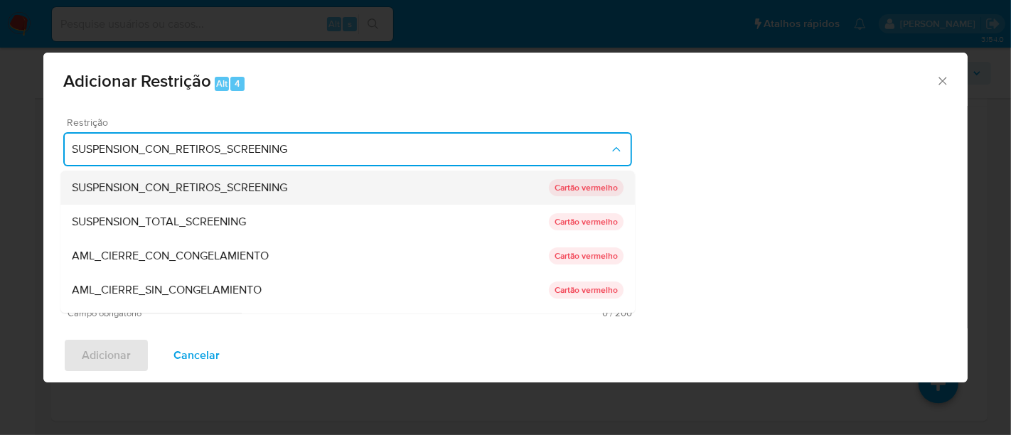
click at [257, 188] on span "SUSPENSION_CON_RETIROS_SCREENING" at bounding box center [180, 188] width 216 height 14
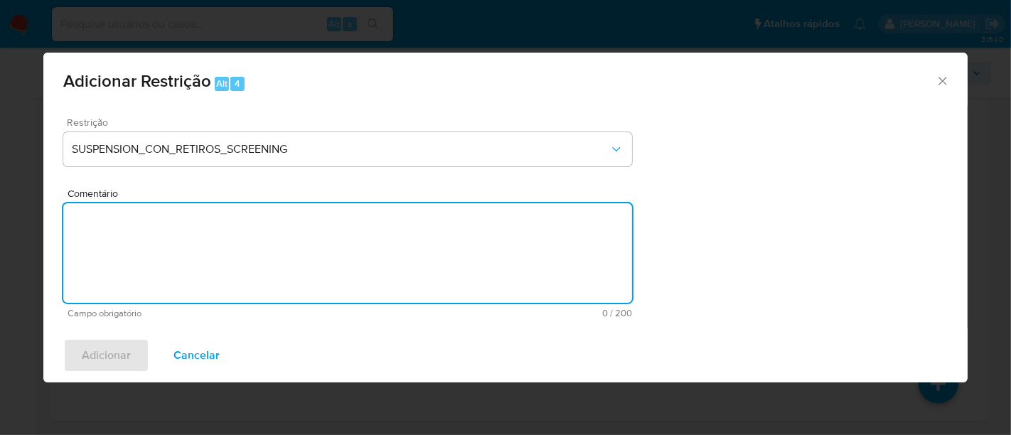
click at [154, 234] on textarea "Comentário" at bounding box center [347, 253] width 569 height 100
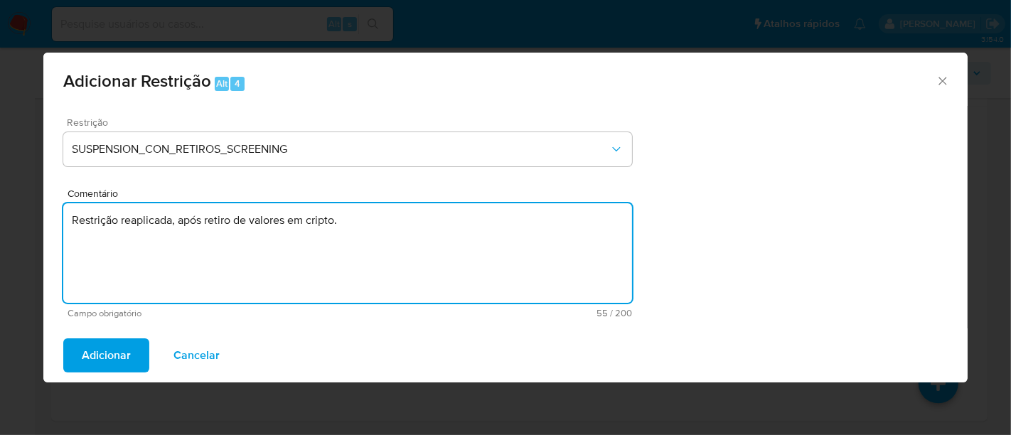
drag, startPoint x: 364, startPoint y: 218, endPoint x: 16, endPoint y: 236, distance: 349.0
click at [16, 236] on div "Adicionar Restrição Alt 4 Restrição SUSPENSION_CON_RETIROS_SCREENING Comentário…" at bounding box center [505, 217] width 1011 height 435
type textarea "Restrição reaplicada, após retiro de valores em cripto."
click at [99, 354] on span "Adicionar" at bounding box center [106, 355] width 49 height 31
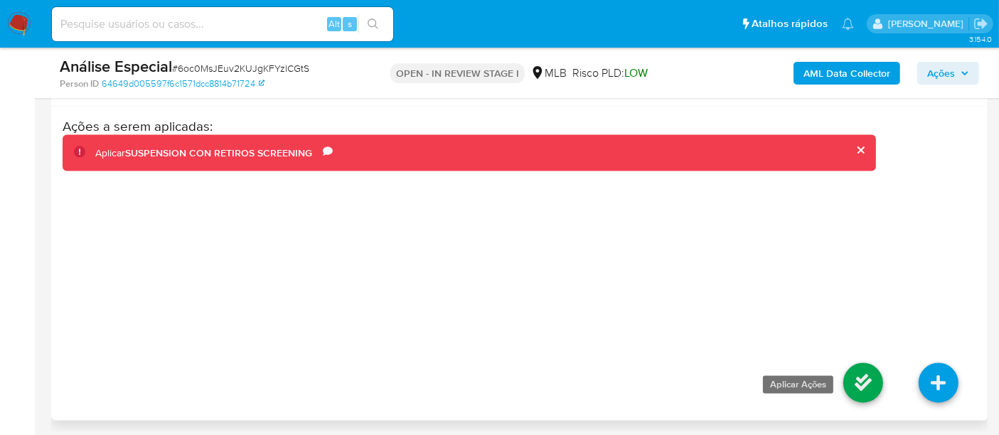
click at [856, 376] on icon at bounding box center [864, 383] width 40 height 40
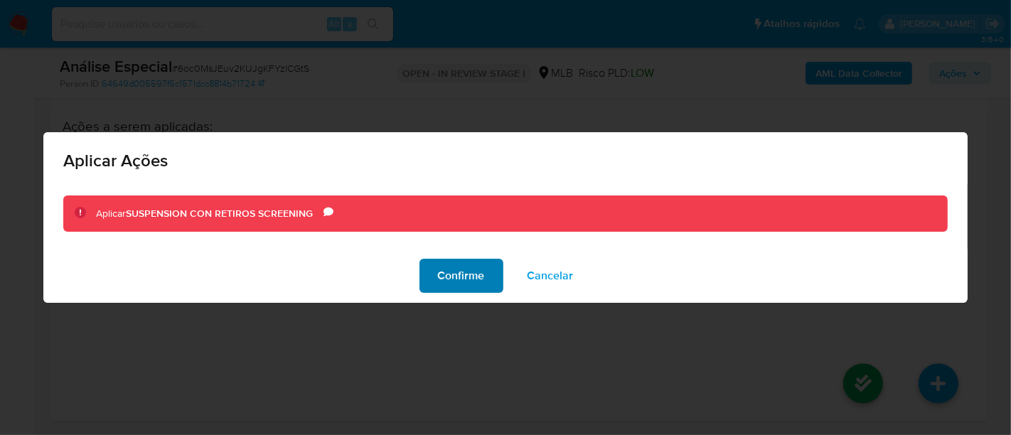
click at [453, 273] on span "Confirme" at bounding box center [461, 275] width 47 height 31
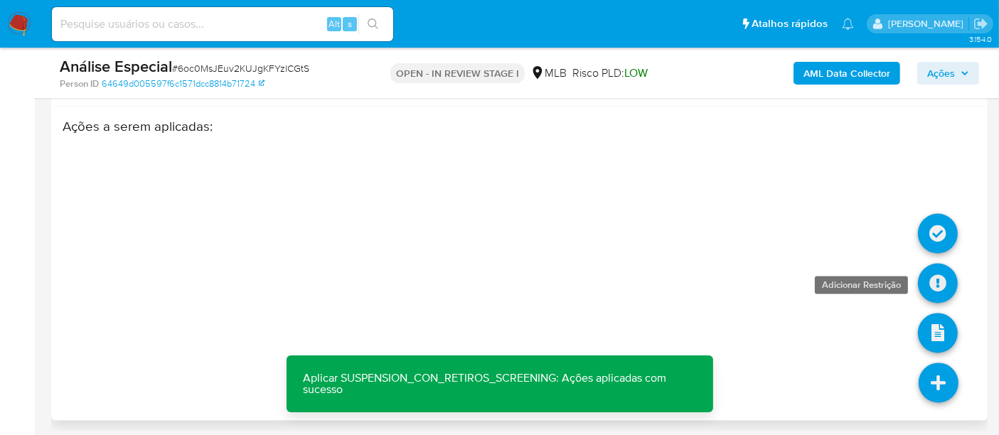
click at [934, 281] on icon at bounding box center [938, 284] width 40 height 40
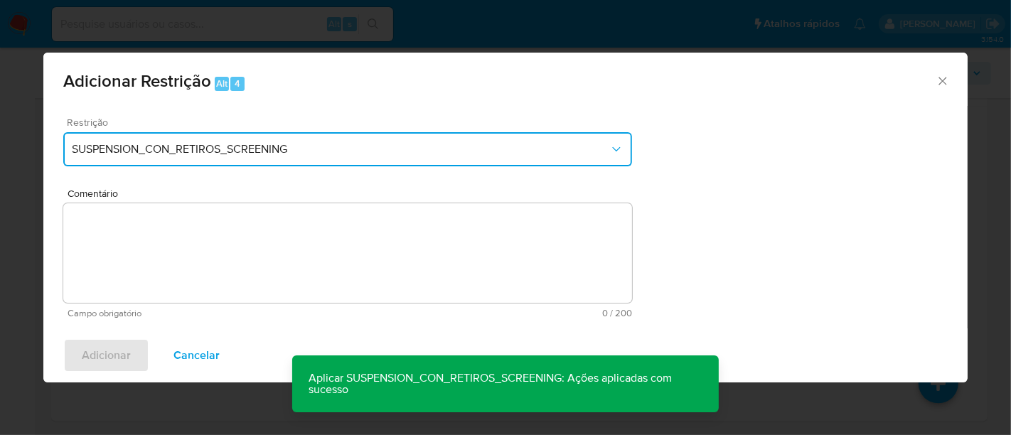
click at [404, 148] on span "SUSPENSION_CON_RETIROS_SCREENING" at bounding box center [341, 149] width 538 height 14
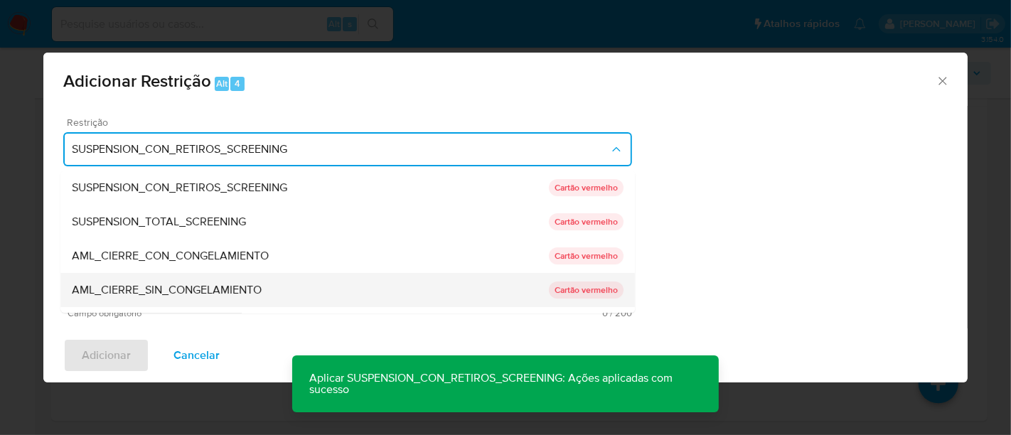
click at [177, 289] on span "AML_CIERRE_SIN_CONGELAMIENTO" at bounding box center [167, 290] width 190 height 14
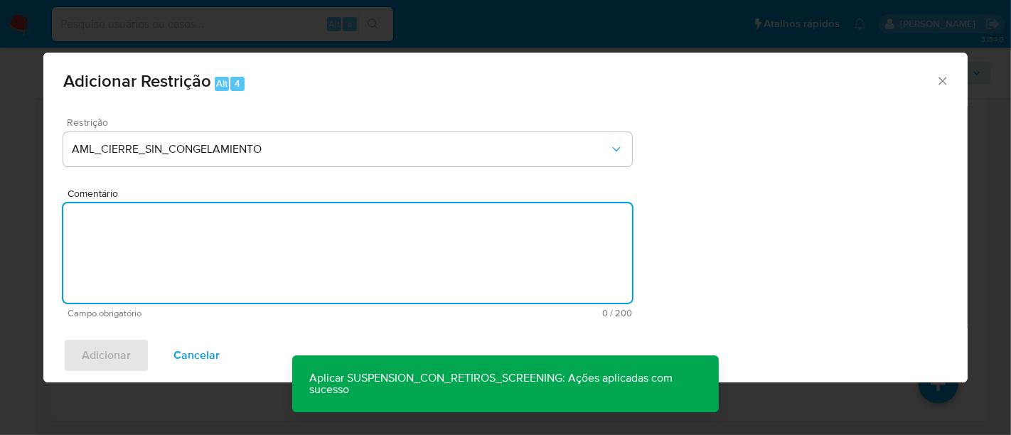
click at [129, 247] on textarea "Comentário" at bounding box center [347, 253] width 569 height 100
paste textarea "Restrição reaplicada, após retiro de valores em cripto."
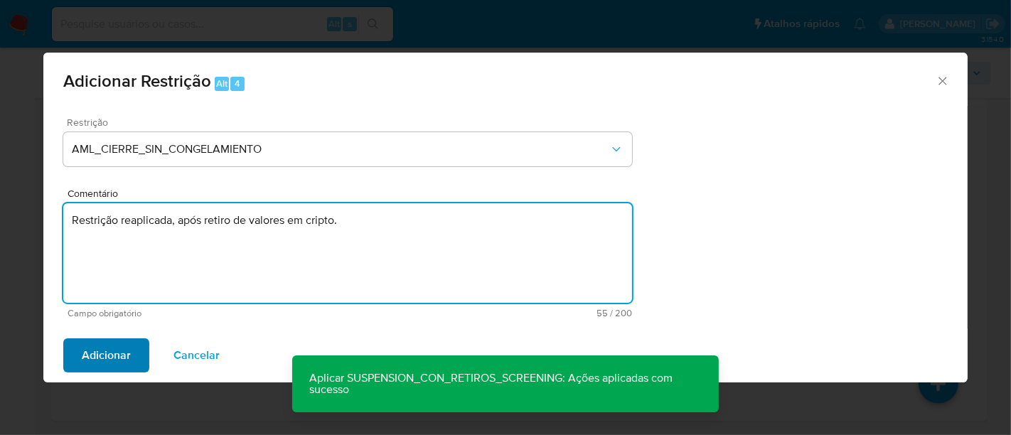
type textarea "Restrição reaplicada, após retiro de valores em cripto."
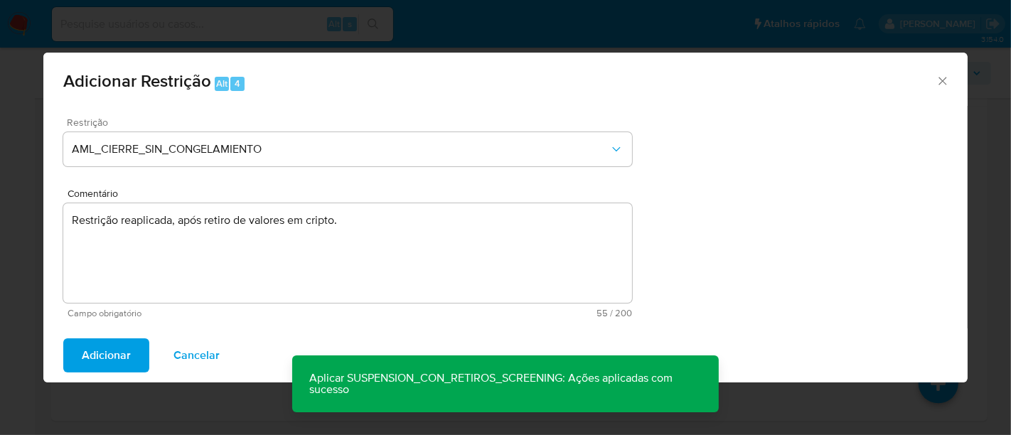
click at [109, 358] on span "Adicionar" at bounding box center [106, 355] width 49 height 31
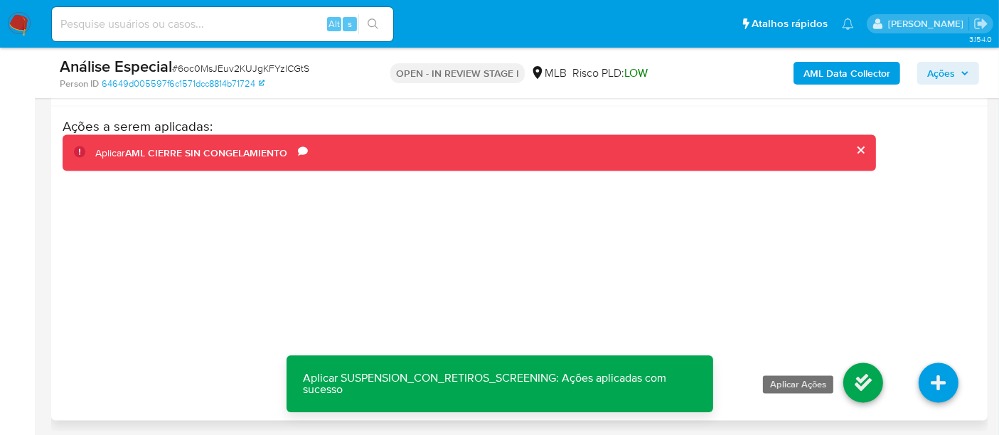
click at [864, 376] on icon at bounding box center [864, 383] width 40 height 40
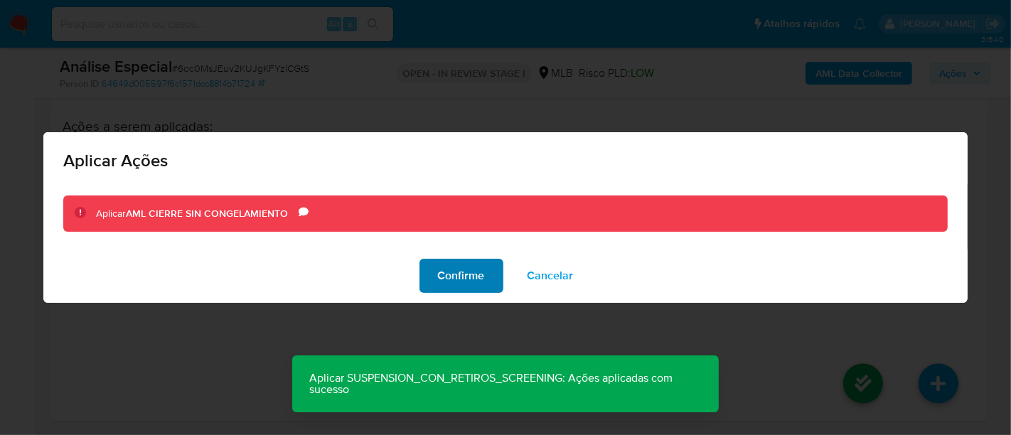
click at [450, 279] on span "Confirme" at bounding box center [461, 275] width 47 height 31
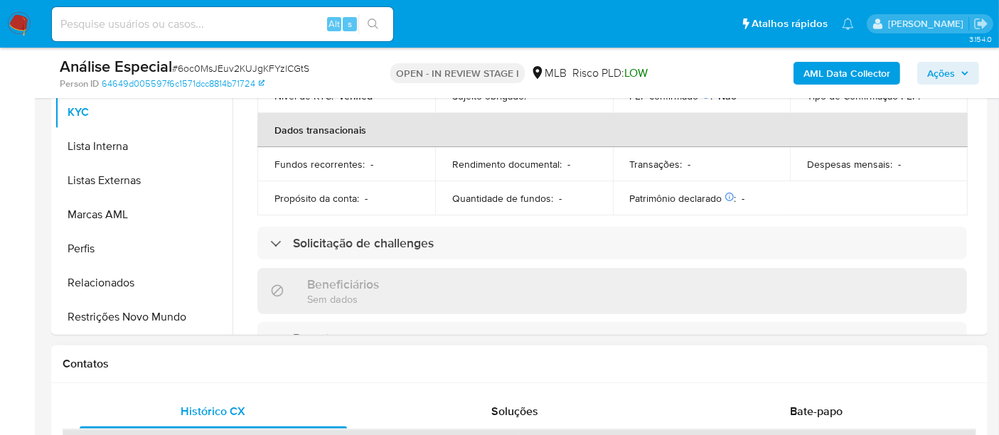
scroll to position [405, 0]
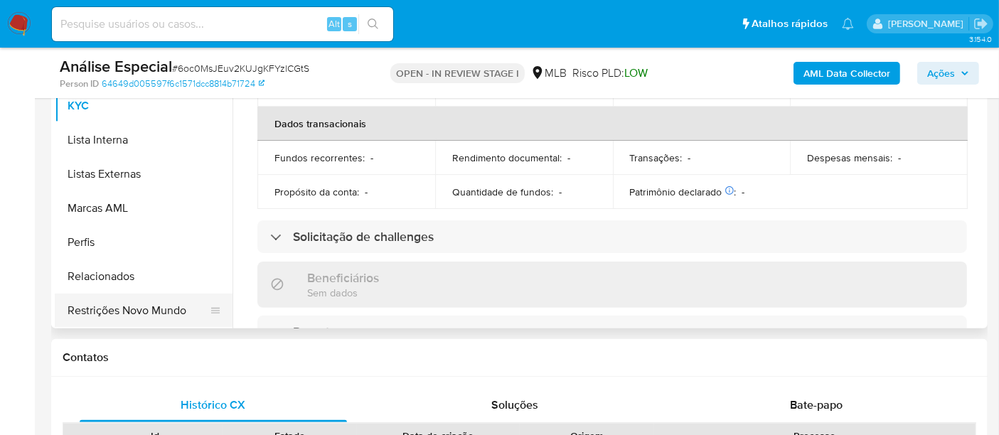
click at [116, 314] on button "Restrições Novo Mundo" at bounding box center [138, 311] width 166 height 34
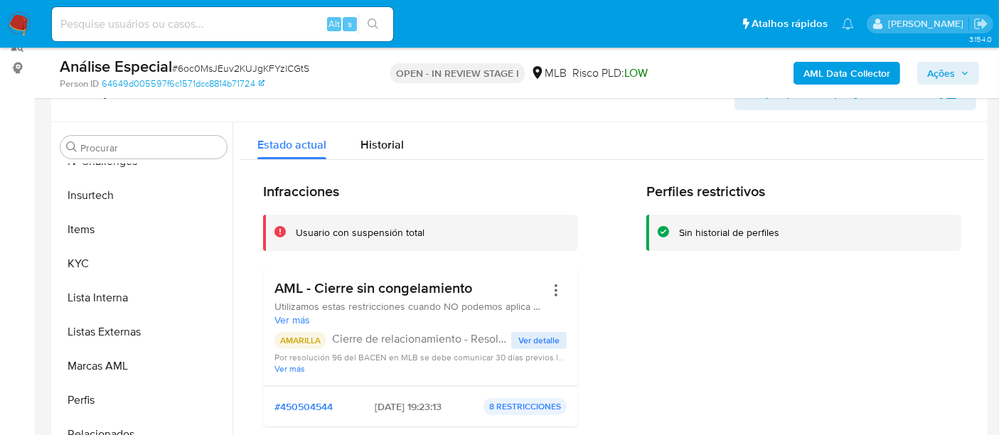
scroll to position [89, 0]
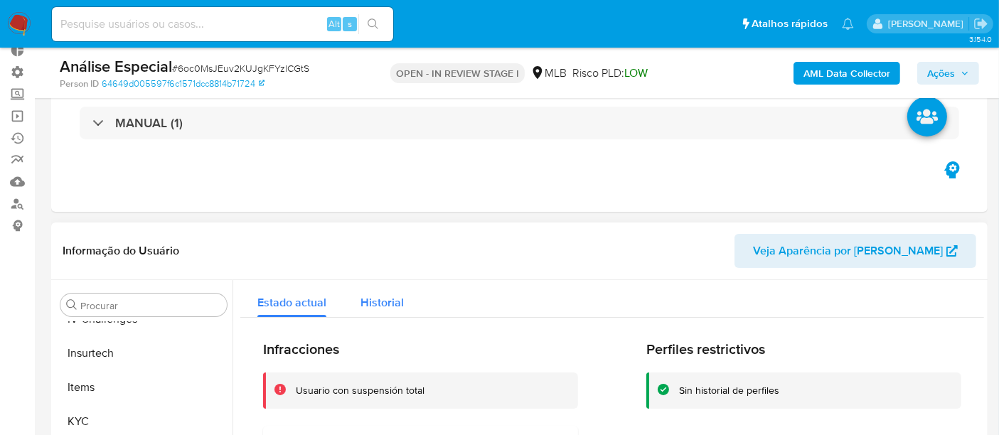
click at [381, 307] on span "Historial" at bounding box center [382, 302] width 43 height 16
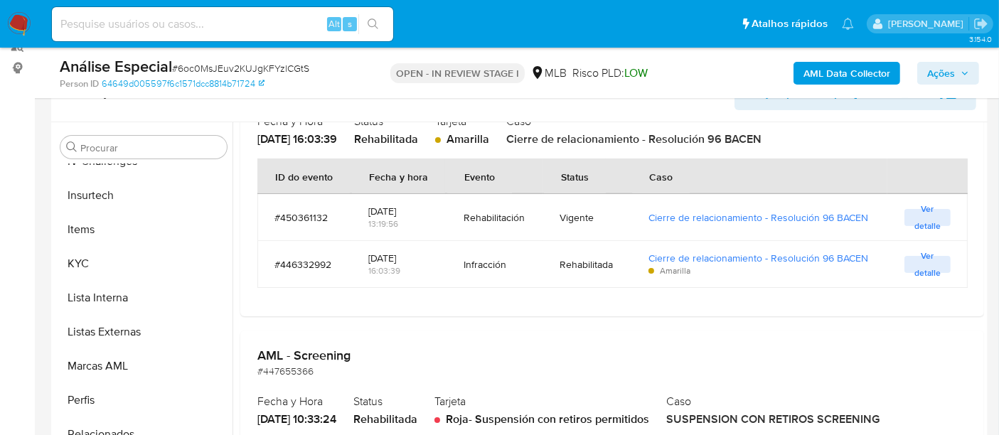
scroll to position [474, 0]
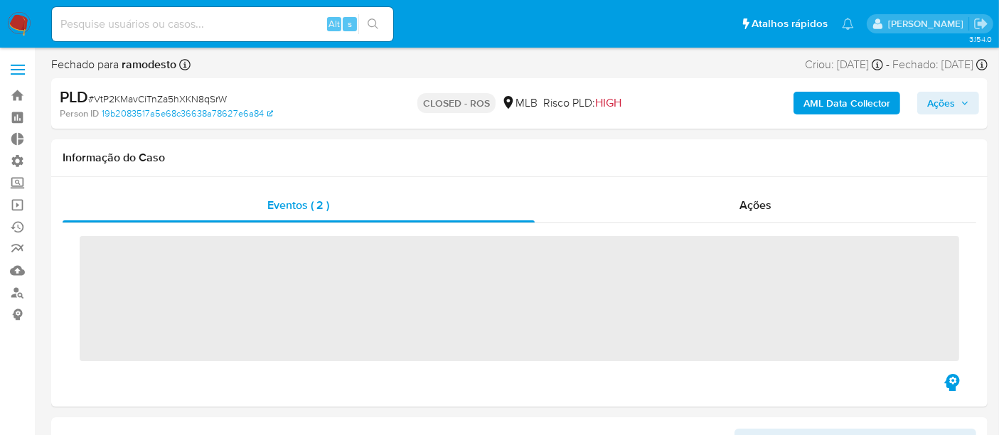
scroll to position [634, 0]
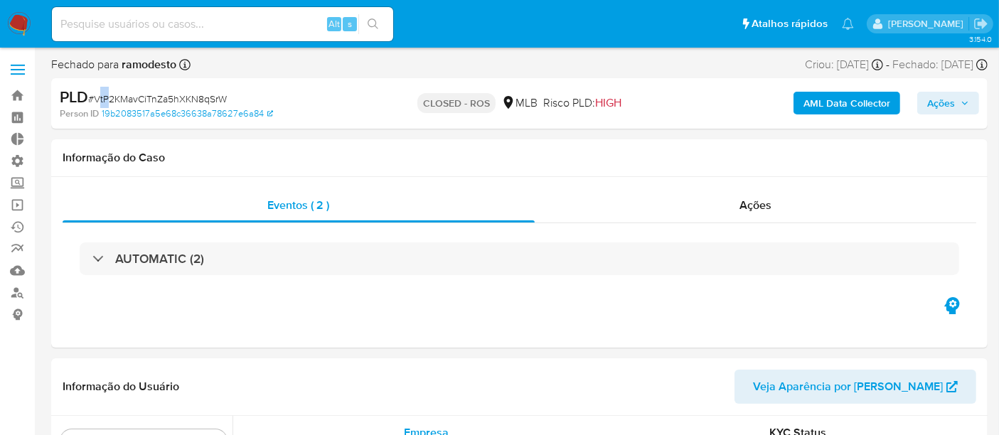
click at [106, 100] on span "# VtP2KMavCiTnZa5hXKN8qSrW" at bounding box center [157, 99] width 139 height 14
click at [102, 100] on span "# VtP2KMavCiTnZa5hXKN8qSrW" at bounding box center [157, 99] width 139 height 14
select select "10"
drag, startPoint x: 93, startPoint y: 100, endPoint x: 230, endPoint y: 96, distance: 136.6
click at [230, 96] on div "PLD # VtP2KMavCiTnZa5hXKN8qSrW" at bounding box center [211, 97] width 302 height 21
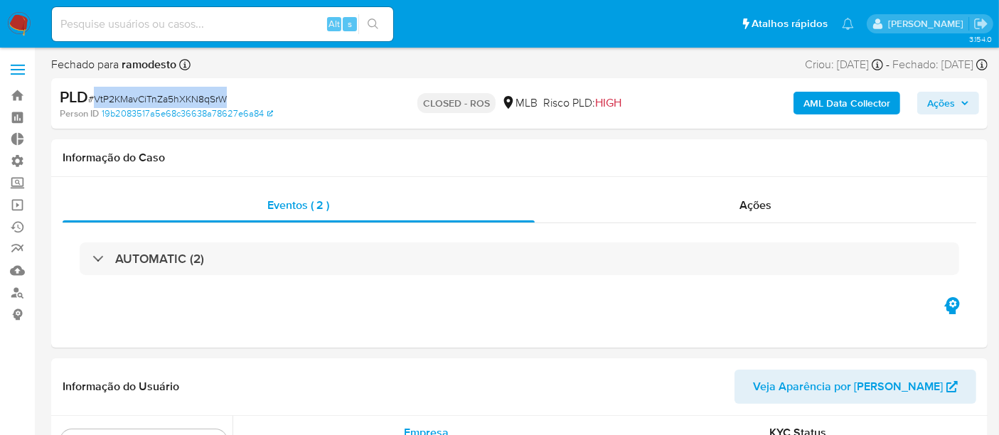
copy span "VtP2KMavCiTnZa5hXKN8qSrW"
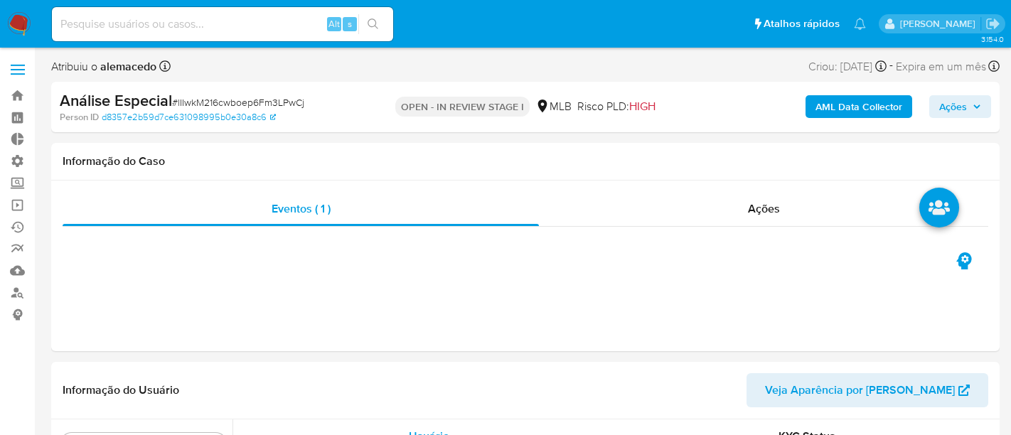
select select "10"
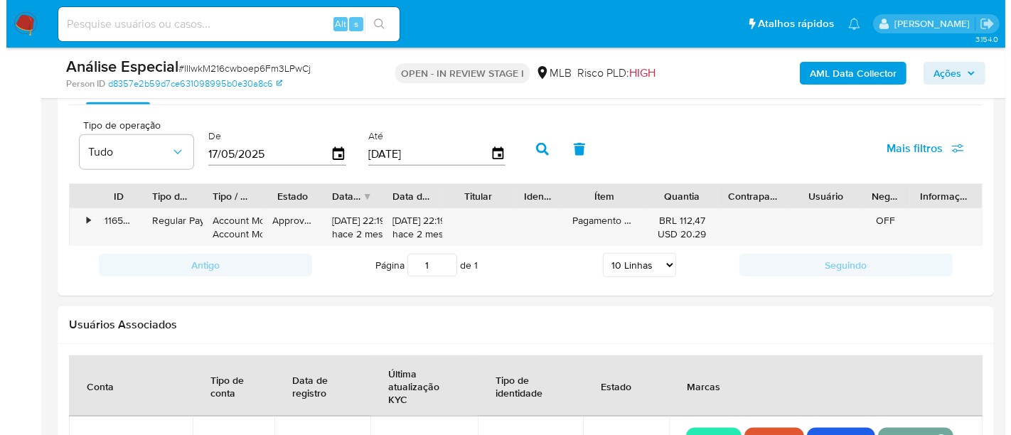
scroll to position [2148, 0]
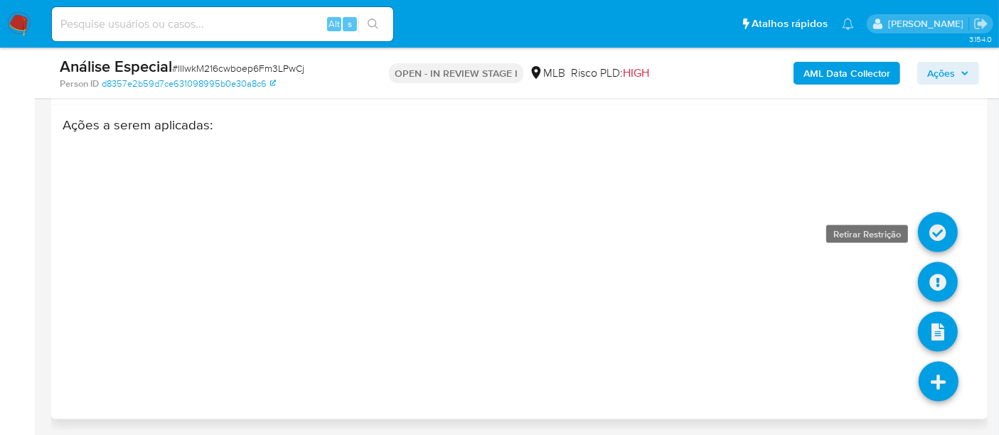
click at [939, 235] on icon at bounding box center [938, 233] width 40 height 40
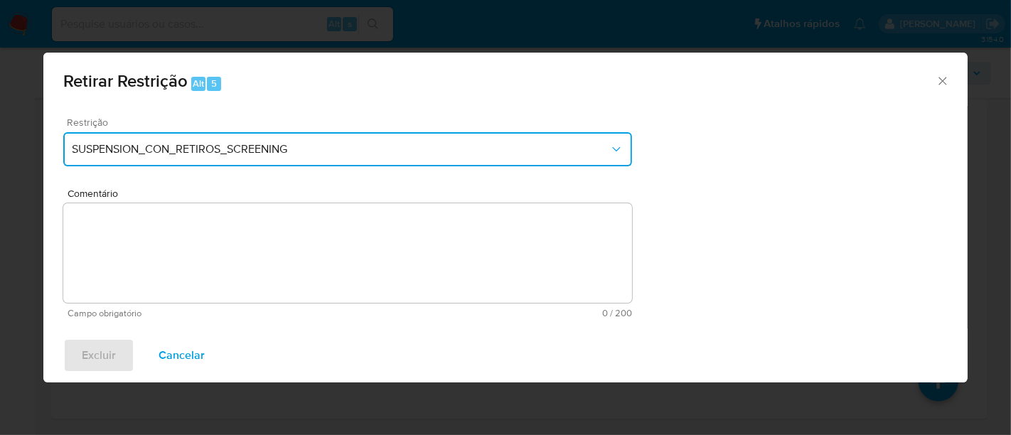
click at [309, 141] on button "SUSPENSION_CON_RETIROS_SCREENING" at bounding box center [347, 149] width 569 height 34
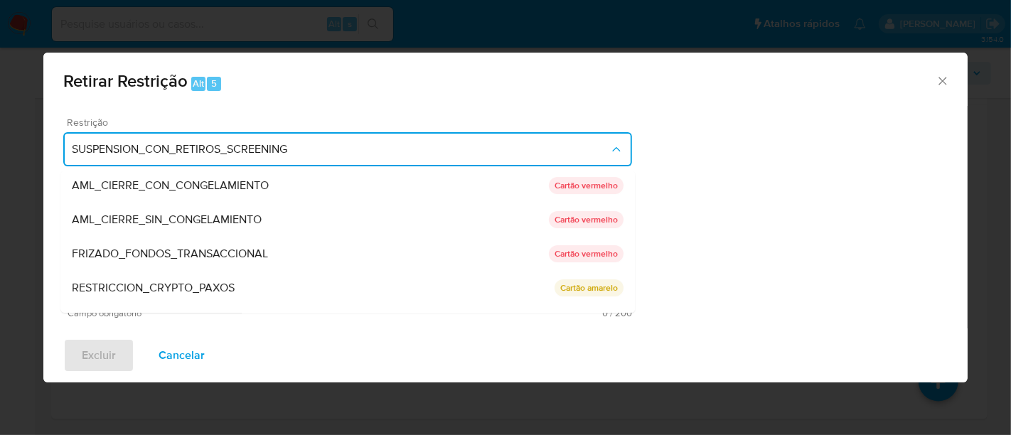
scroll to position [158, 0]
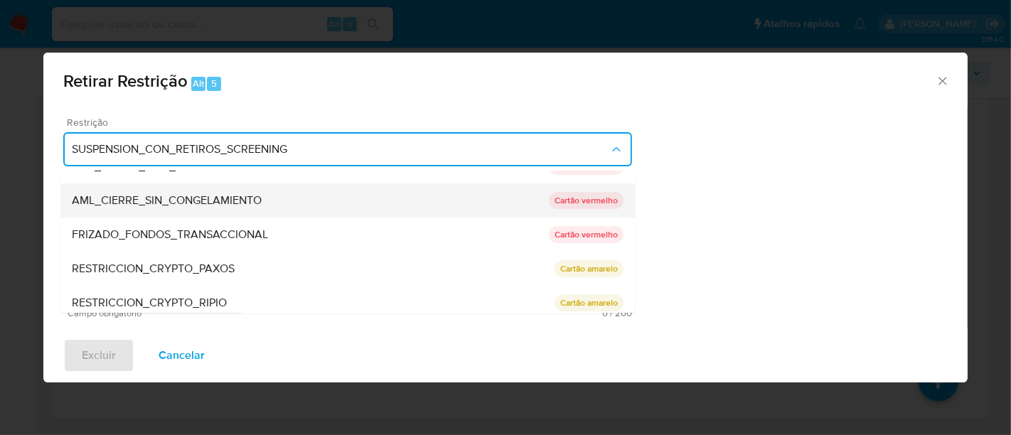
click at [212, 201] on span "AML_CIERRE_SIN_CONGELAMIENTO" at bounding box center [167, 200] width 190 height 14
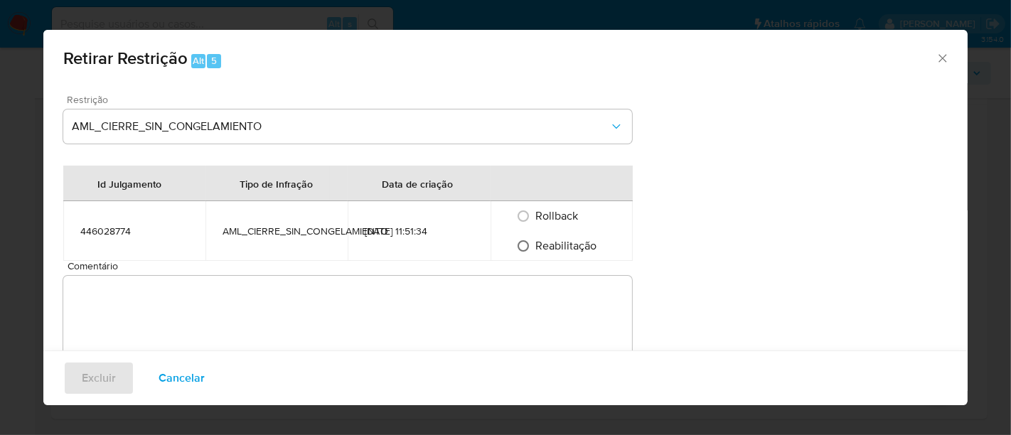
click at [522, 247] on input "Reabilitação" at bounding box center [523, 246] width 23 height 23
radio input "true"
click at [79, 314] on textarea "Comentário" at bounding box center [347, 326] width 569 height 100
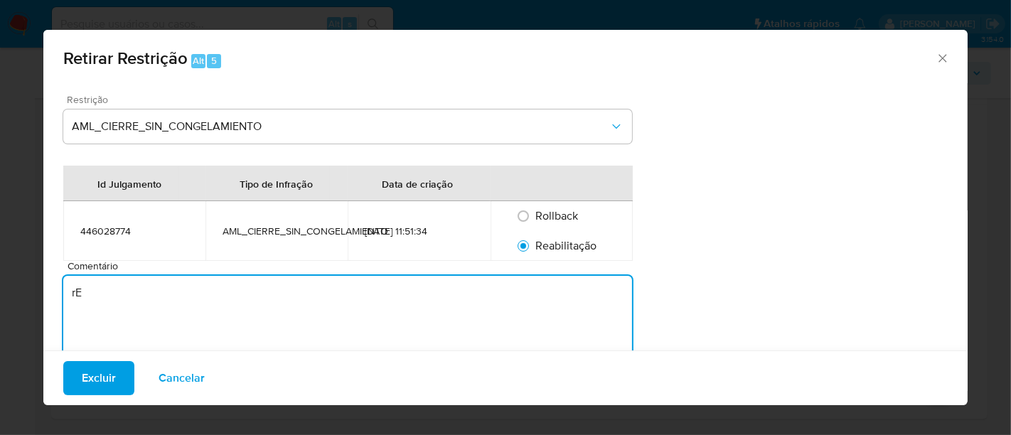
type textarea "r"
click at [332, 292] on textarea "Restrição retirada devido a OBF recebida nesta data( anexo)" at bounding box center [347, 326] width 569 height 100
click at [339, 292] on textarea "Restrição retirada devido a OBF recebida nesta data ( anexo)" at bounding box center [347, 326] width 569 height 100
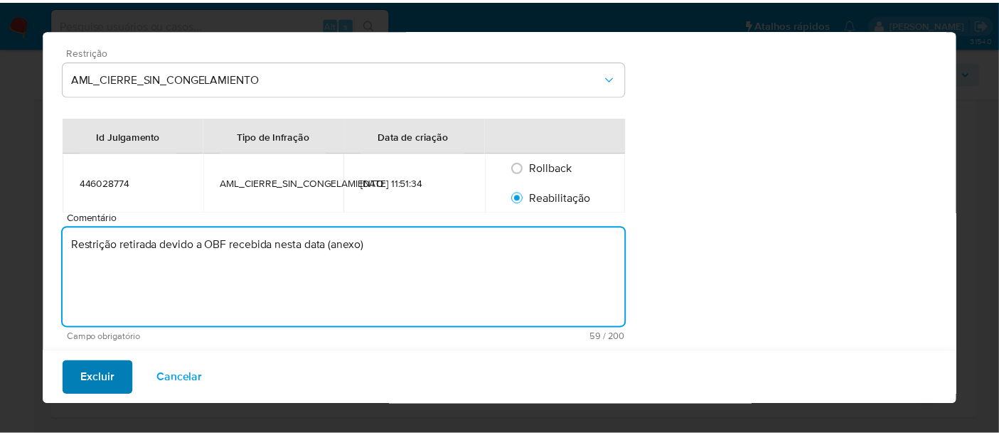
scroll to position [49, 0]
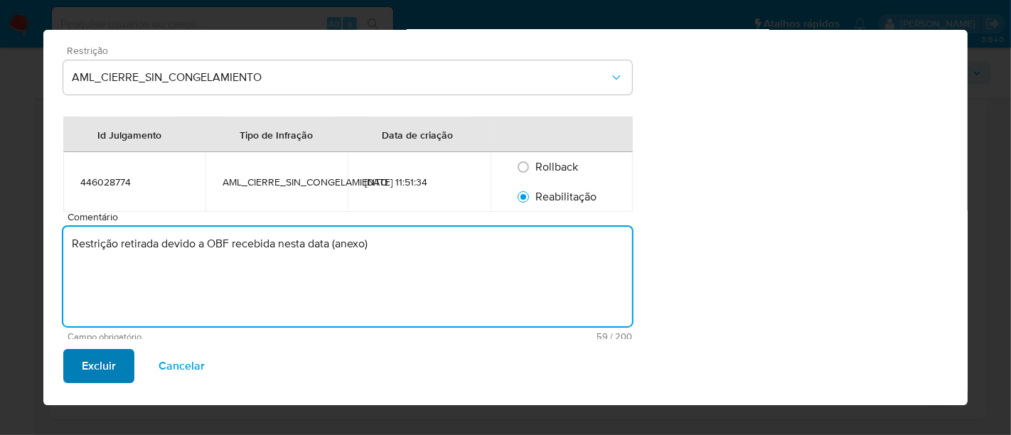
type textarea "Restrição retirada devido a OBF recebida nesta data (anexo)"
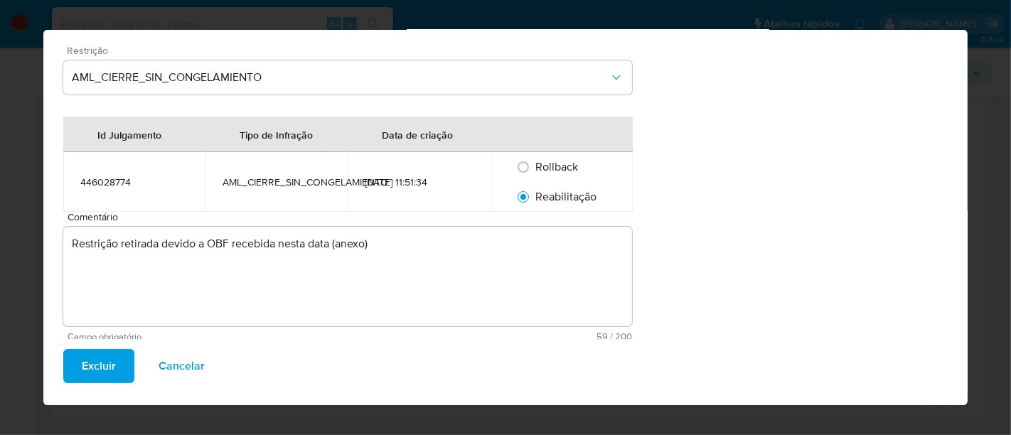
click at [101, 364] on span "Excluir" at bounding box center [99, 365] width 34 height 31
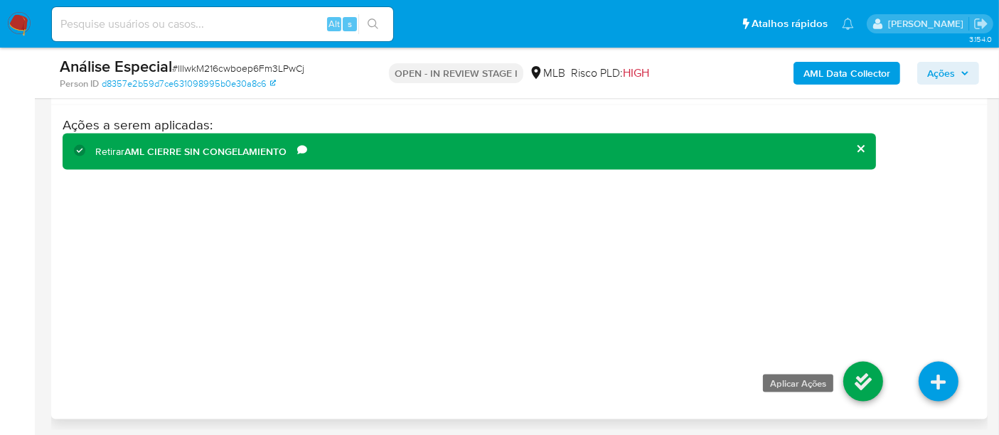
click at [861, 372] on icon at bounding box center [864, 382] width 40 height 40
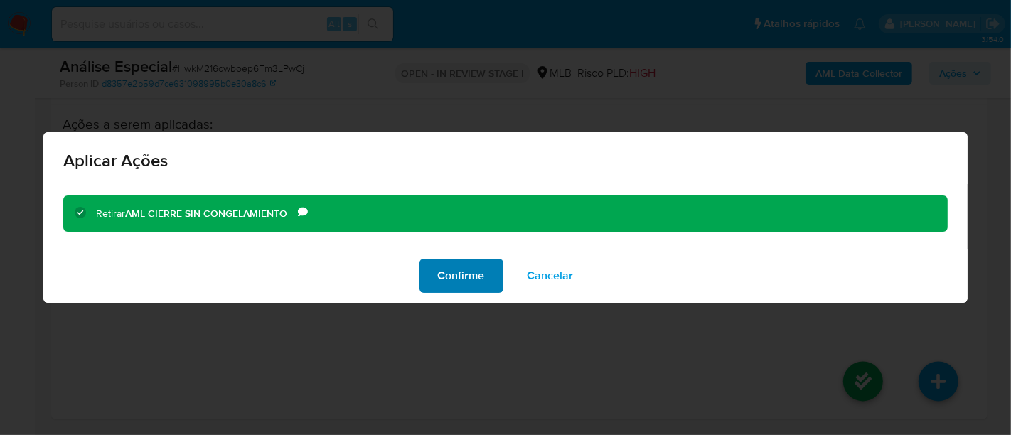
click at [457, 269] on span "Confirme" at bounding box center [461, 275] width 47 height 31
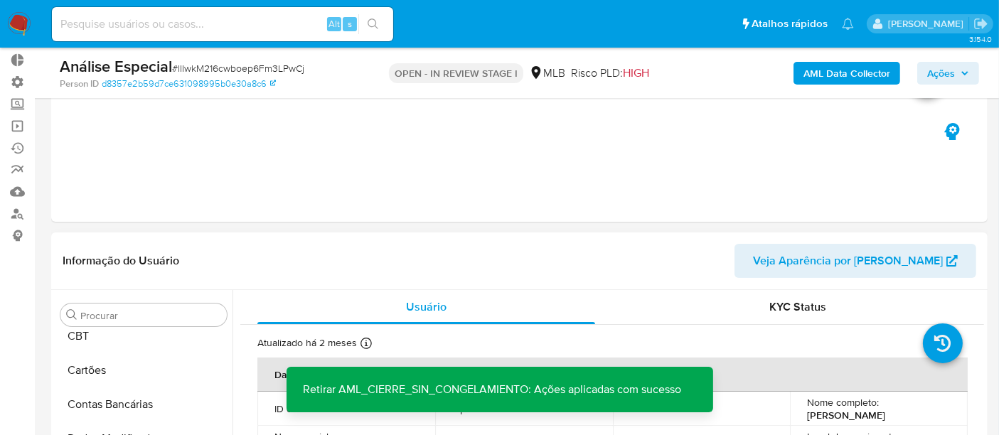
scroll to position [0, 0]
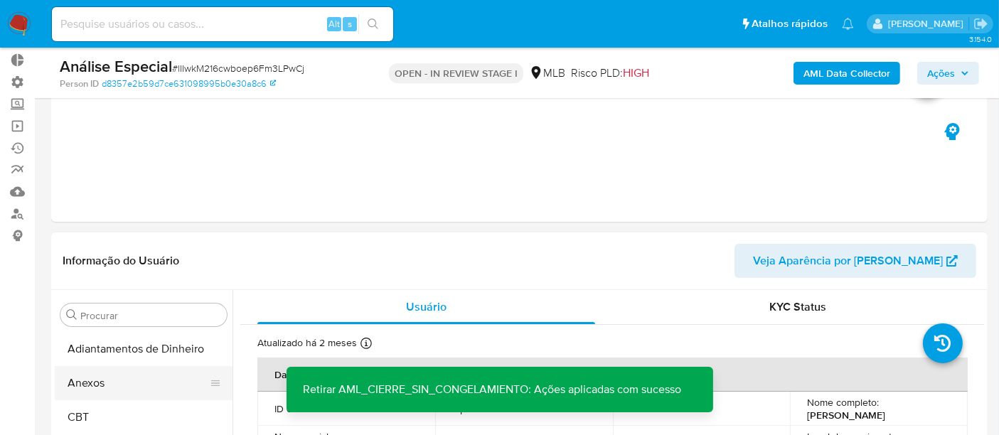
click at [98, 387] on button "Anexos" at bounding box center [138, 383] width 166 height 34
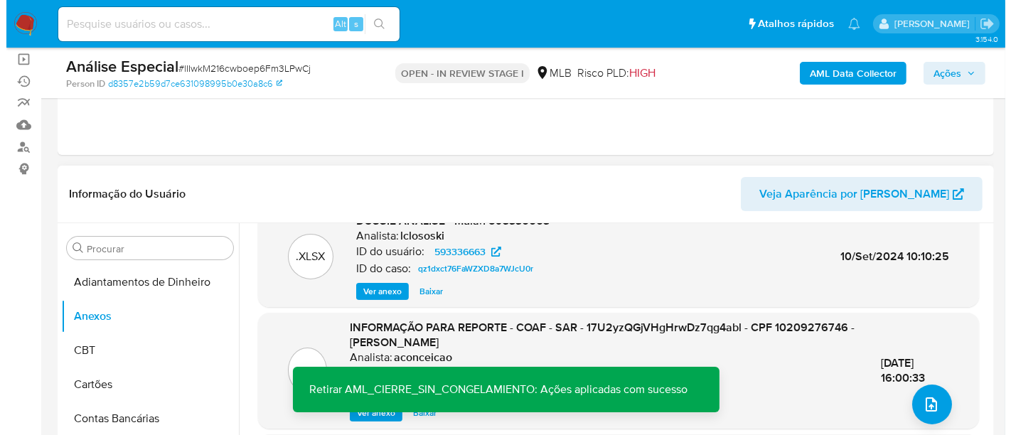
scroll to position [316, 0]
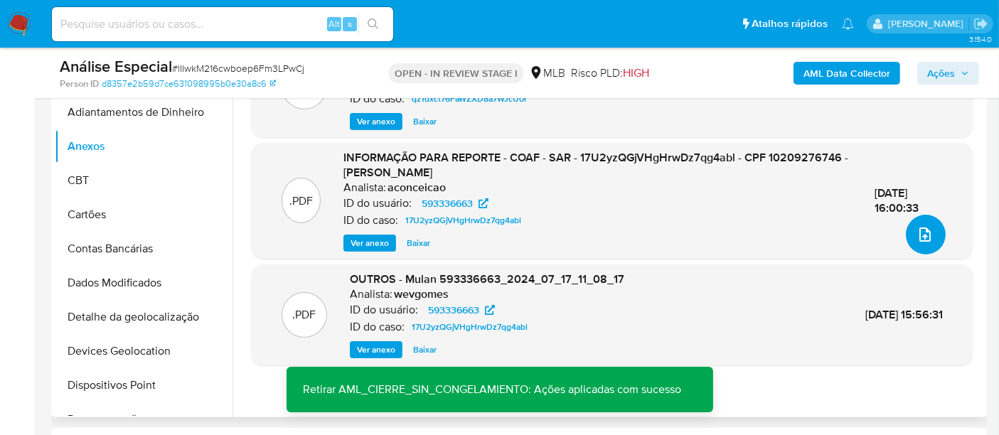
click at [917, 243] on button "upload-file" at bounding box center [926, 235] width 40 height 40
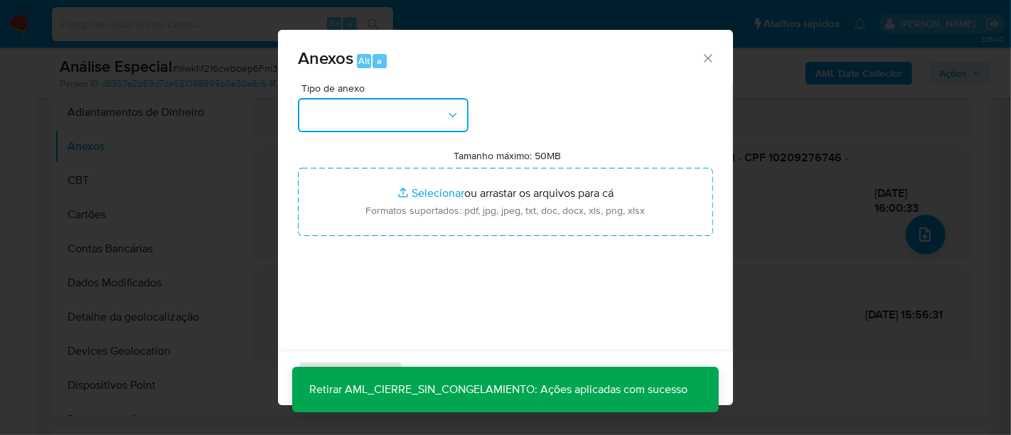
click at [457, 113] on icon "button" at bounding box center [453, 115] width 14 height 14
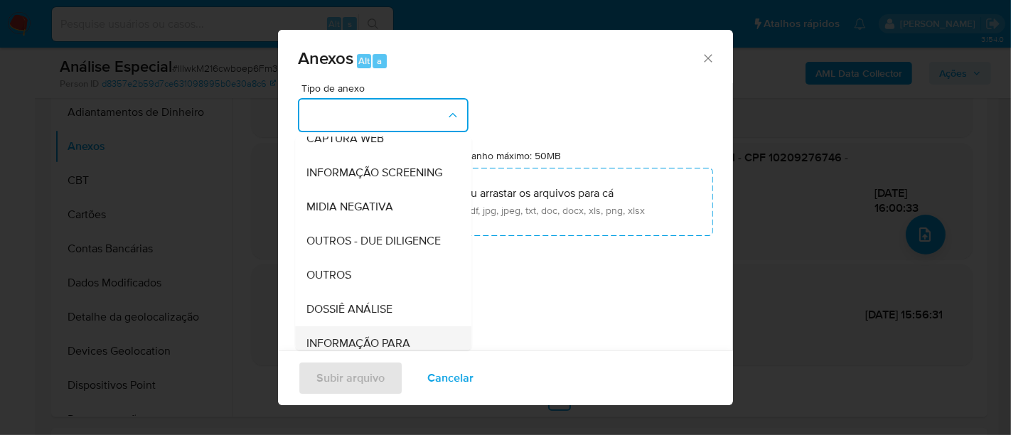
scroll to position [218, 0]
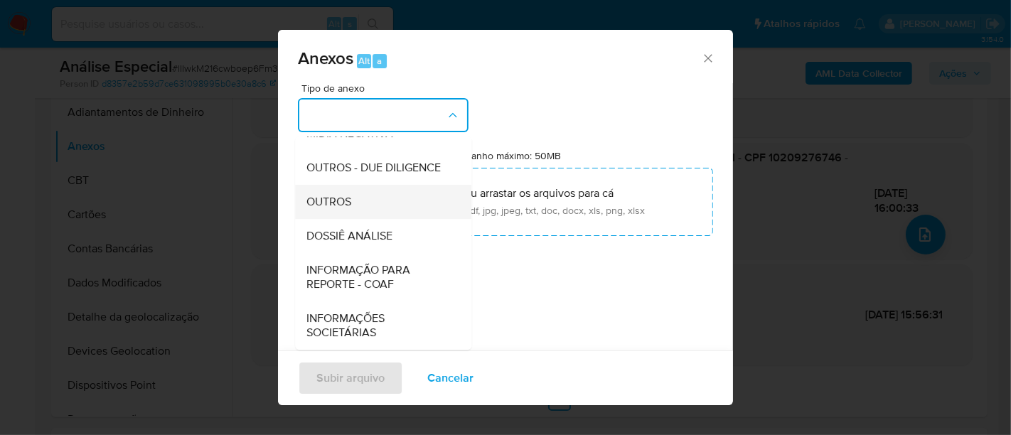
click at [350, 198] on span "OUTROS" at bounding box center [329, 202] width 45 height 14
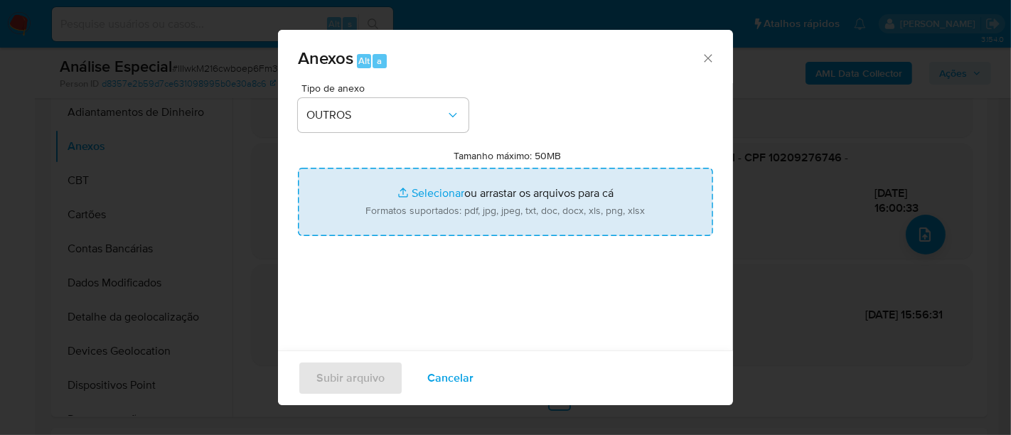
click at [429, 191] on input "Tamanho máximo: 50MB Selecionar arquivos" at bounding box center [505, 202] width 415 height 68
type input "C:\fakepath\OBF- Hugo Soares de Souza.pdf"
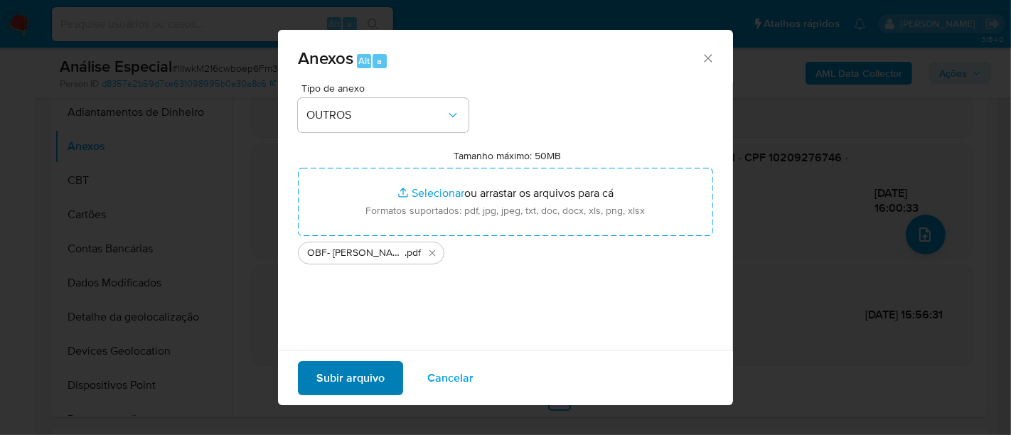
scroll to position [67, 0]
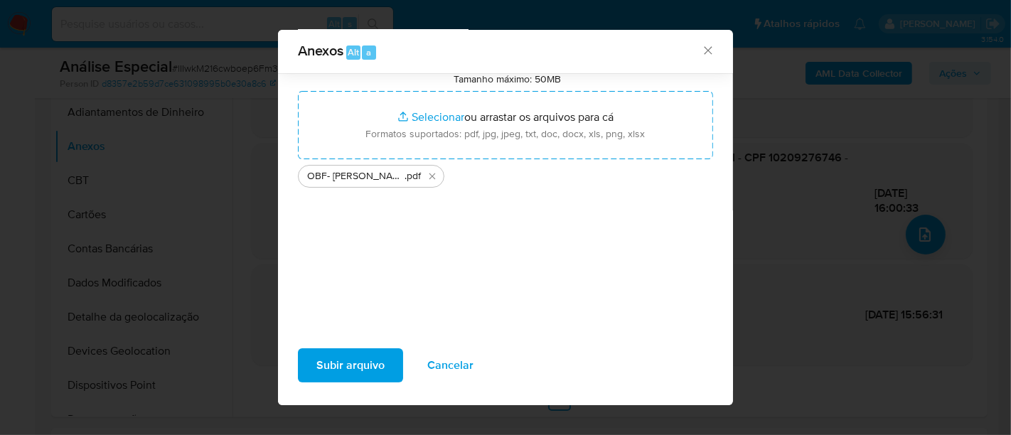
click at [363, 366] on span "Subir arquivo" at bounding box center [351, 365] width 68 height 31
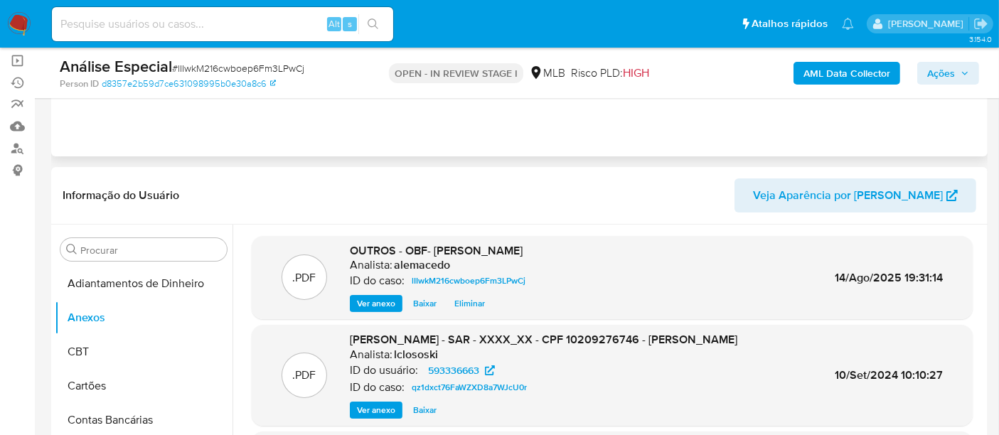
scroll to position [0, 0]
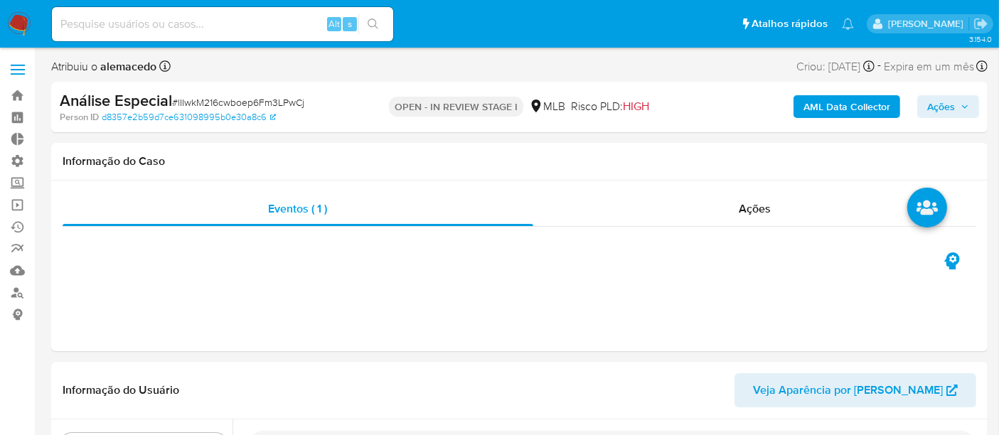
click at [937, 104] on span "Ações" at bounding box center [942, 106] width 28 height 23
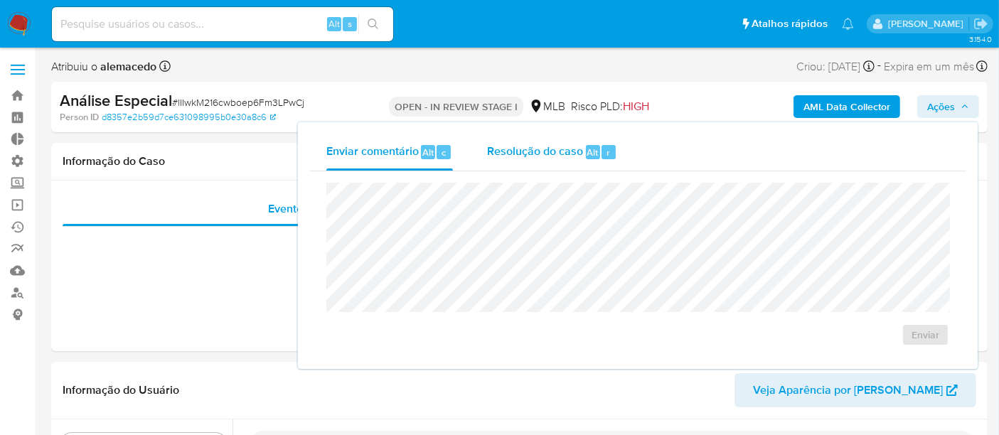
click at [517, 153] on span "Resolução do caso" at bounding box center [535, 152] width 96 height 16
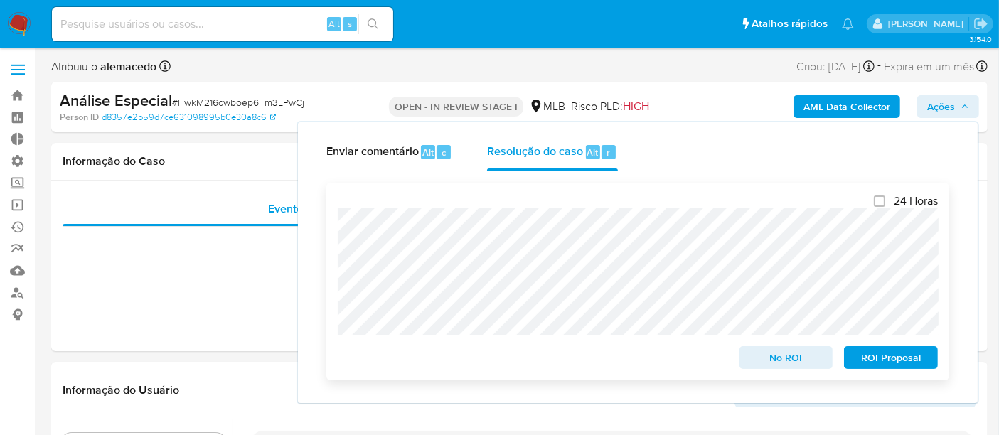
click at [811, 354] on span "No ROI" at bounding box center [787, 358] width 74 height 20
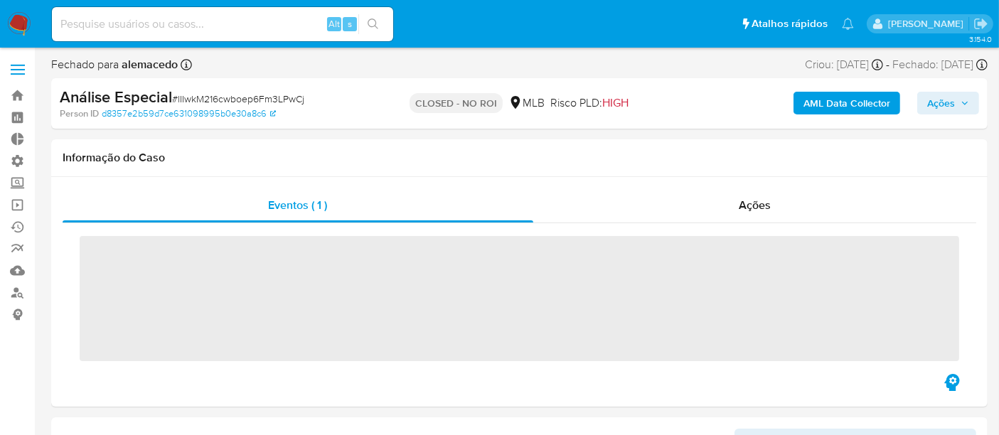
scroll to position [634, 0]
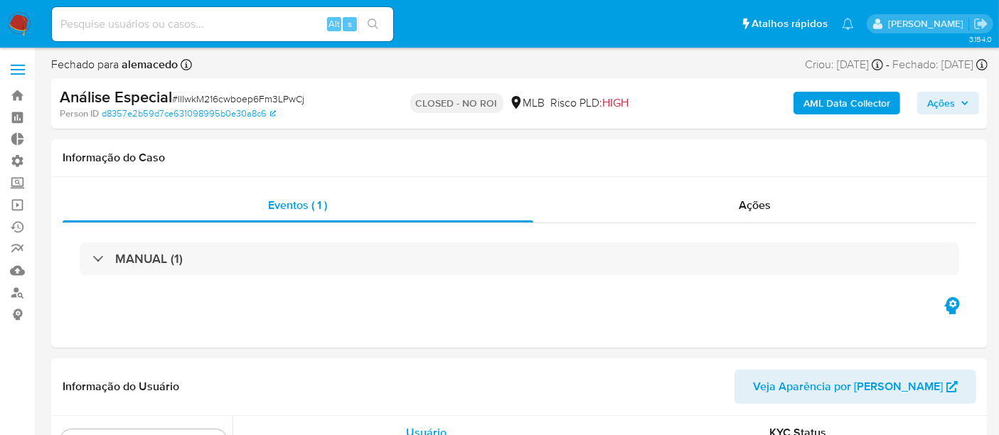
select select "10"
